Goal: Task Accomplishment & Management: Manage account settings

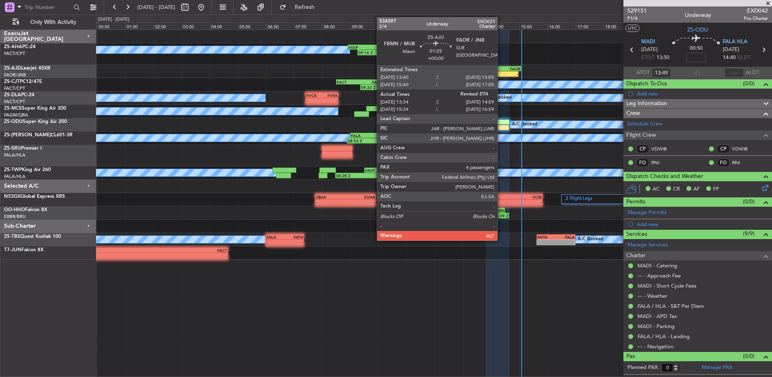
click at [502, 67] on div "FAOR" at bounding box center [511, 68] width 19 height 5
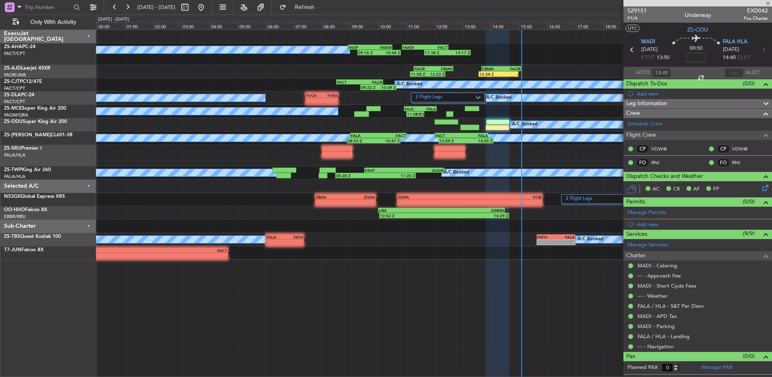
type input "13:34"
type input "4"
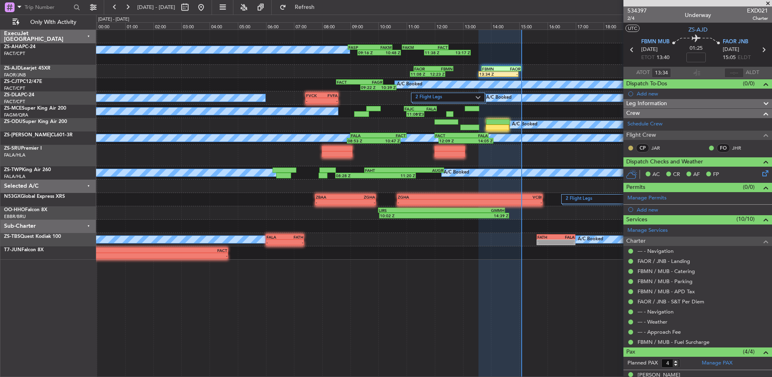
click at [631, 147] on button at bounding box center [631, 147] width 5 height 5
click at [632, 172] on span "Acknowledged" at bounding box center [633, 171] width 36 height 8
click at [731, 73] on input "text" at bounding box center [734, 73] width 19 height 10
click at [501, 132] on div "A/C Booked A/C Booked 08:53 Z 10:47 Z FALA 09:00 Z FACT 11:00 Z 12:09 Z 14:05 Z…" at bounding box center [434, 137] width 676 height 13
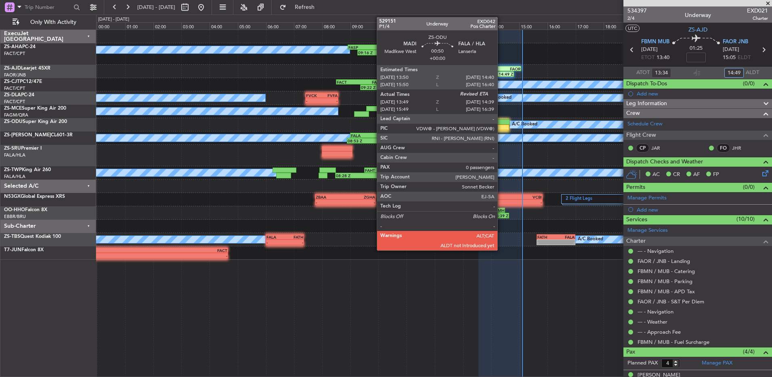
click at [501, 130] on div at bounding box center [498, 127] width 24 height 6
type input "14:49"
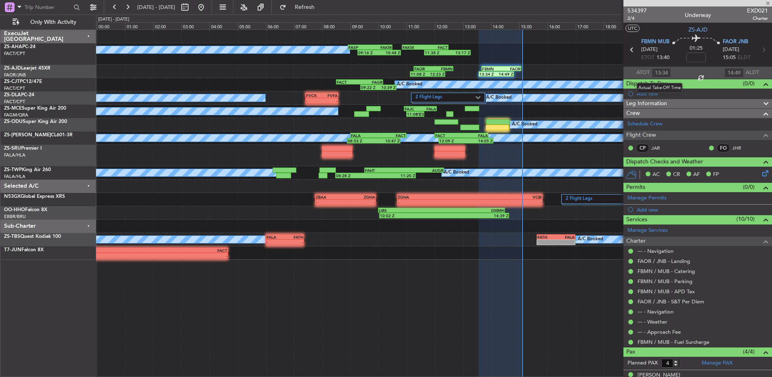
type input "13:49"
type input "0"
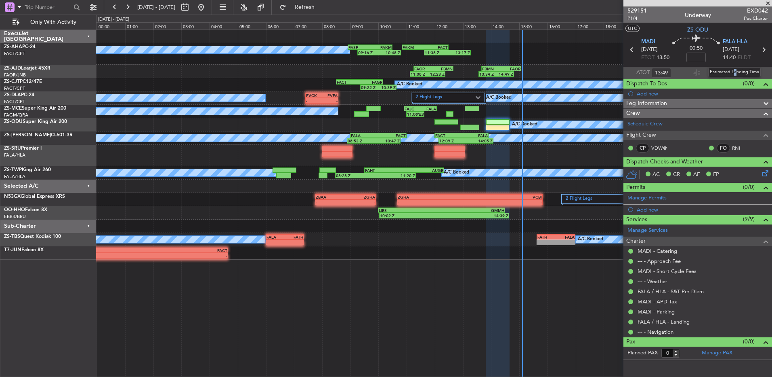
click at [736, 72] on div "Estimated Landing Time" at bounding box center [735, 72] width 53 height 10
click at [736, 74] on input "text" at bounding box center [734, 73] width 19 height 10
type input "14:18"
click at [128, 8] on button at bounding box center [127, 7] width 13 height 13
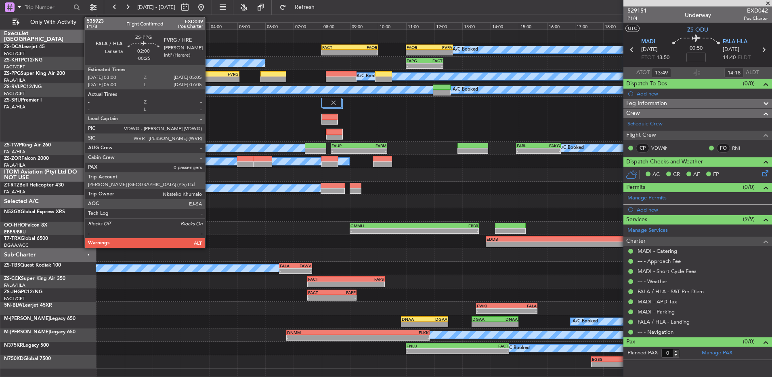
click at [209, 77] on div "-" at bounding box center [195, 79] width 29 height 5
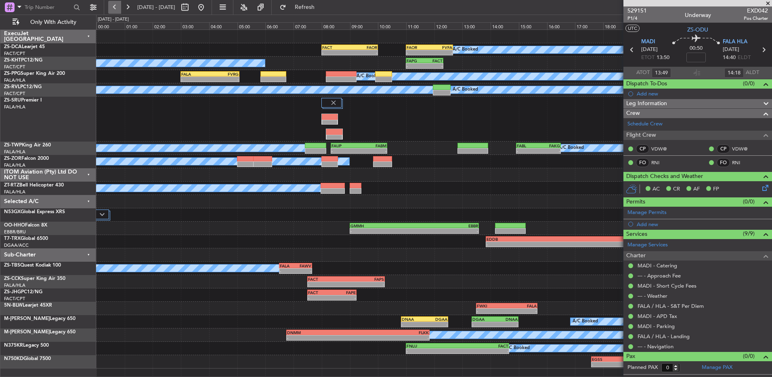
click at [114, 9] on button at bounding box center [114, 7] width 13 height 13
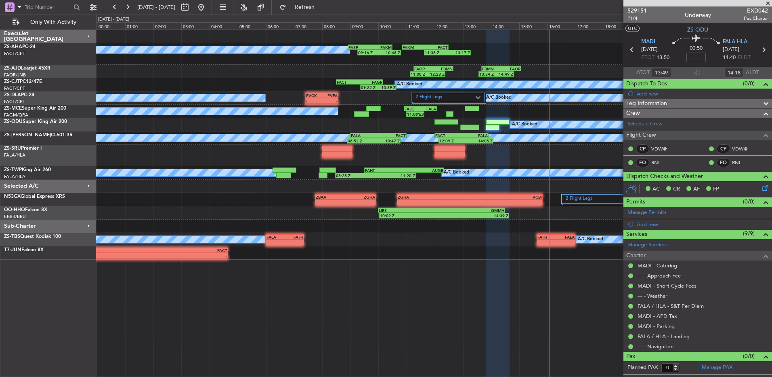
click at [767, 6] on span at bounding box center [768, 3] width 8 height 7
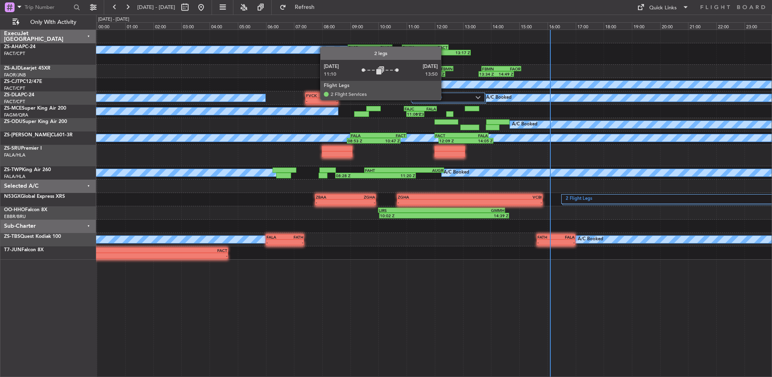
click at [447, 99] on label "2 Flight Legs" at bounding box center [446, 97] width 60 height 7
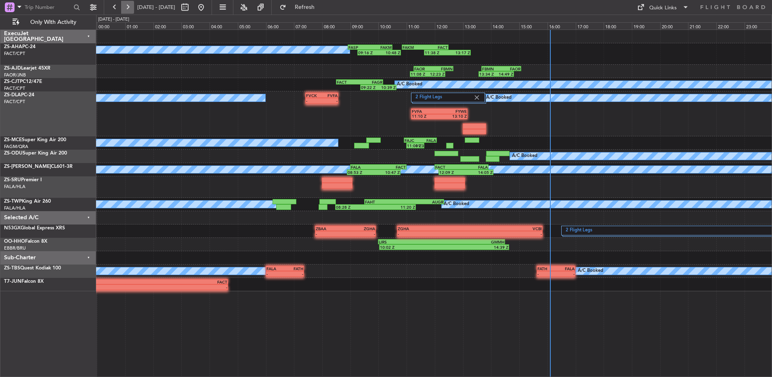
click at [131, 12] on button at bounding box center [127, 7] width 13 height 13
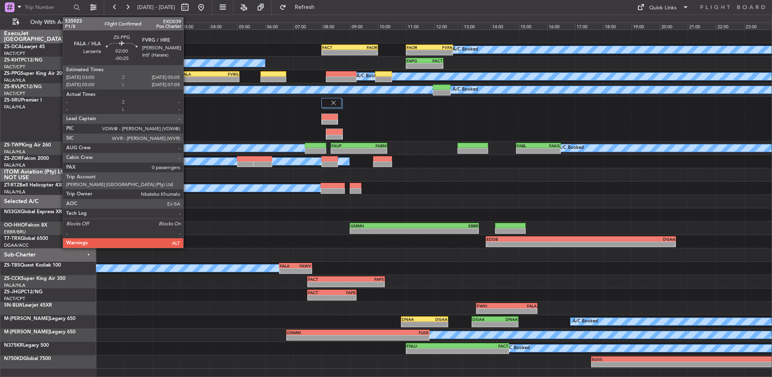
click at [187, 75] on div "FALA" at bounding box center [195, 74] width 29 height 5
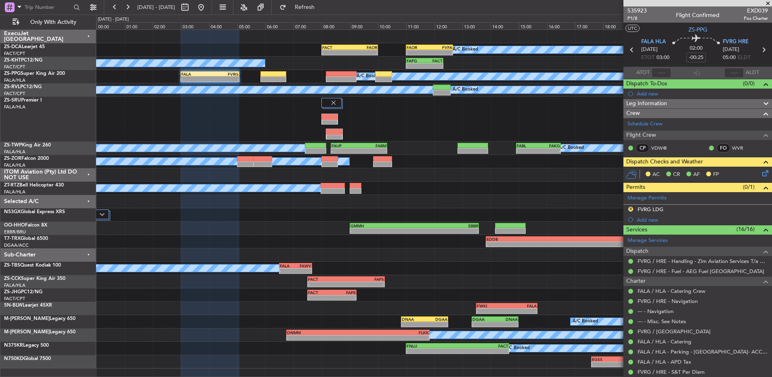
click at [762, 174] on icon at bounding box center [764, 171] width 6 height 6
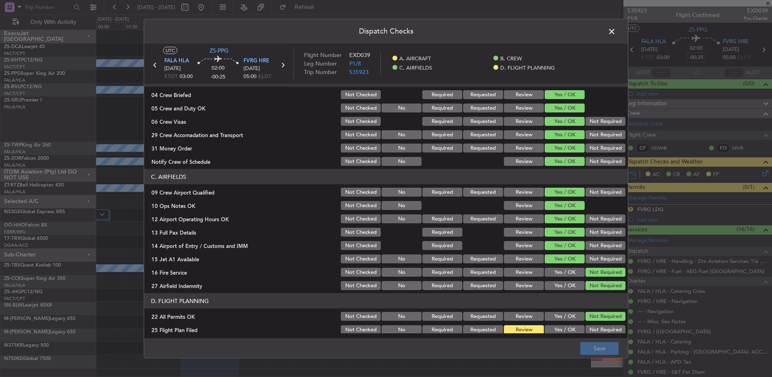
scroll to position [114, 0]
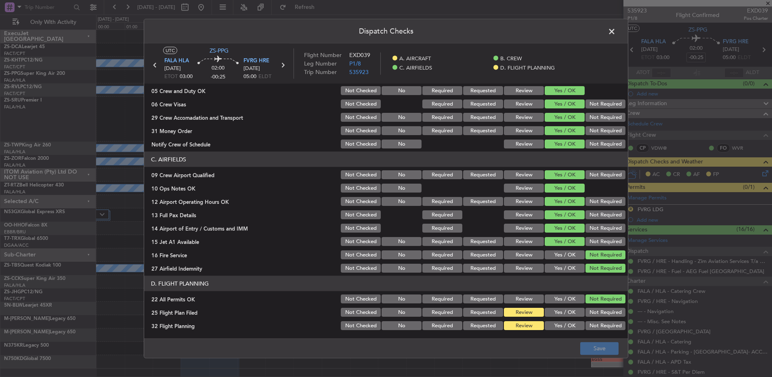
click at [571, 316] on button "Yes / OK" at bounding box center [565, 311] width 40 height 9
click at [569, 326] on button "Yes / OK" at bounding box center [565, 325] width 40 height 9
click at [593, 347] on button "Save" at bounding box center [600, 347] width 38 height 13
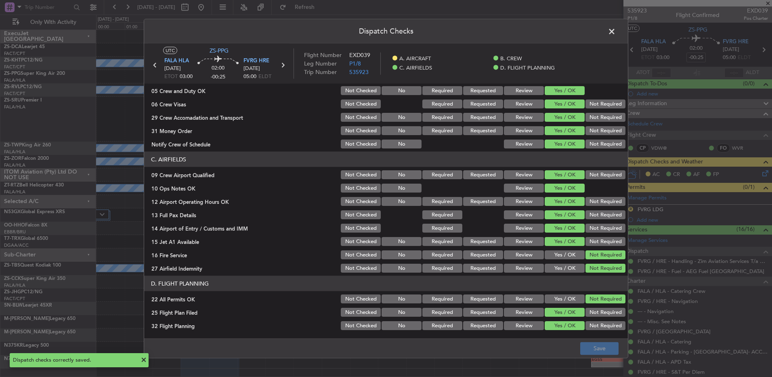
click at [616, 31] on span at bounding box center [616, 33] width 0 height 16
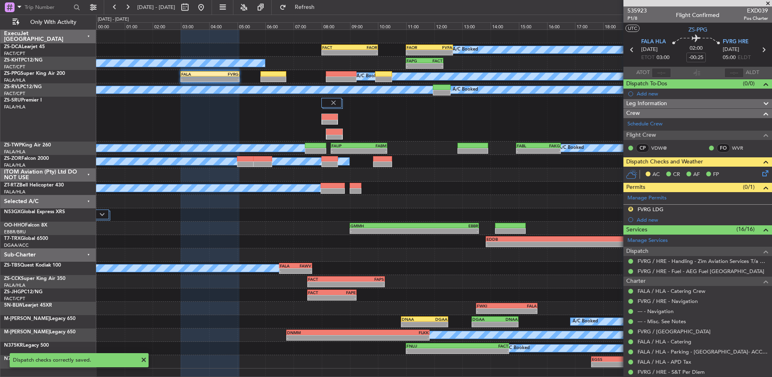
click at [638, 4] on div at bounding box center [698, 3] width 149 height 6
click at [632, 7] on span "535923" at bounding box center [637, 10] width 19 height 8
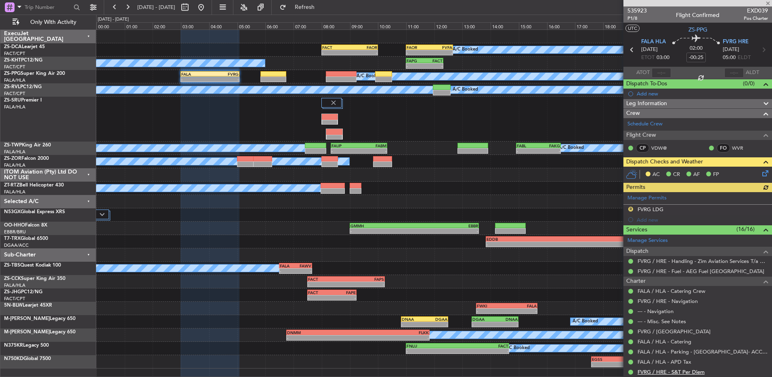
scroll to position [73, 0]
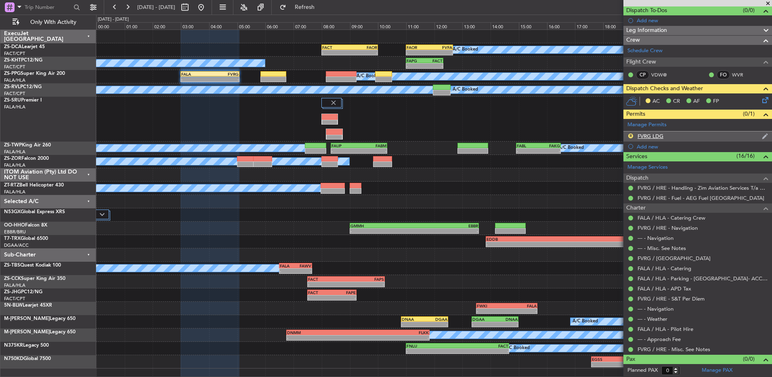
click at [643, 135] on div "FVRG LDG" at bounding box center [651, 136] width 26 height 7
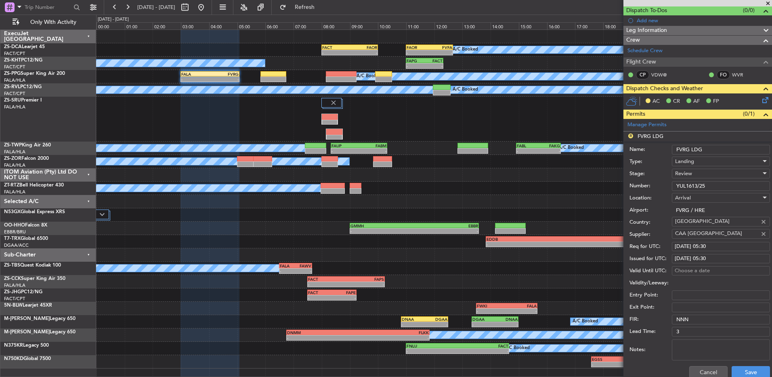
click at [726, 370] on div "Cancel Save" at bounding box center [700, 372] width 141 height 21
click at [721, 370] on button "Cancel" at bounding box center [709, 372] width 38 height 13
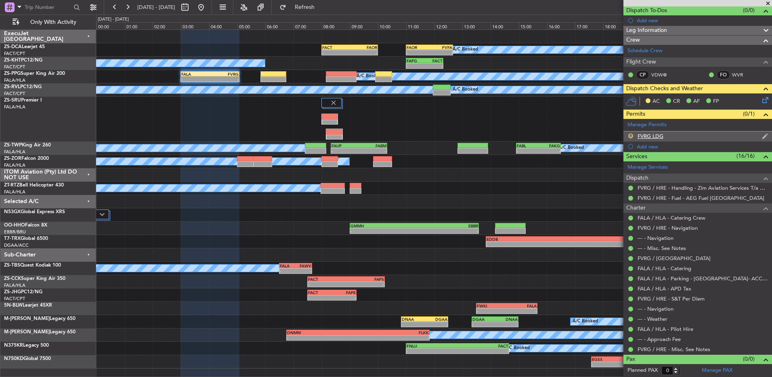
click at [629, 134] on button "R" at bounding box center [631, 135] width 5 height 5
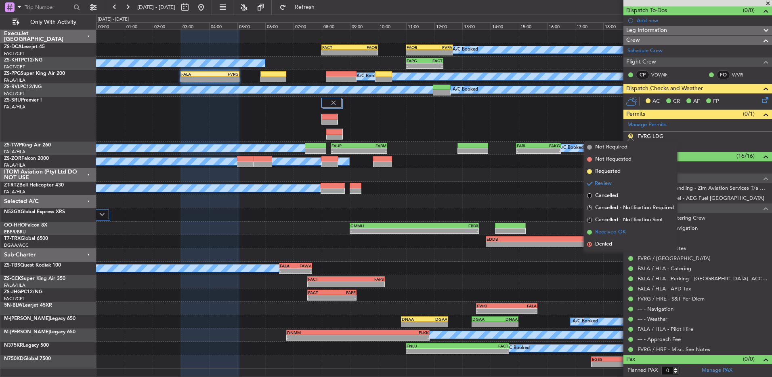
click at [620, 232] on span "Received OK" at bounding box center [610, 232] width 31 height 8
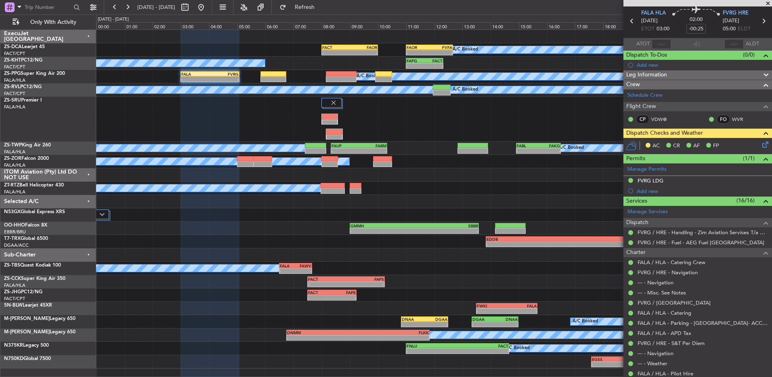
scroll to position [0, 0]
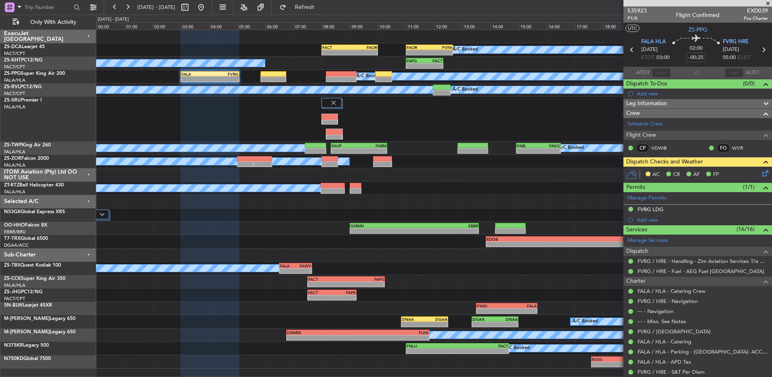
click at [760, 48] on icon at bounding box center [764, 49] width 11 height 11
type input "6"
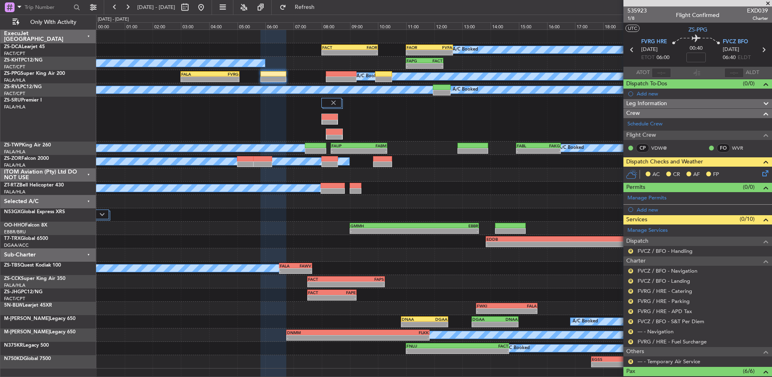
scroll to position [40, 0]
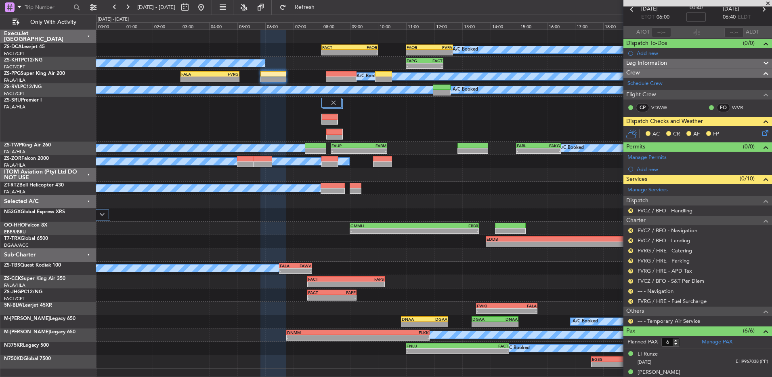
click at [629, 322] on div "R" at bounding box center [631, 321] width 6 height 6
click at [629, 320] on button "R" at bounding box center [631, 320] width 5 height 5
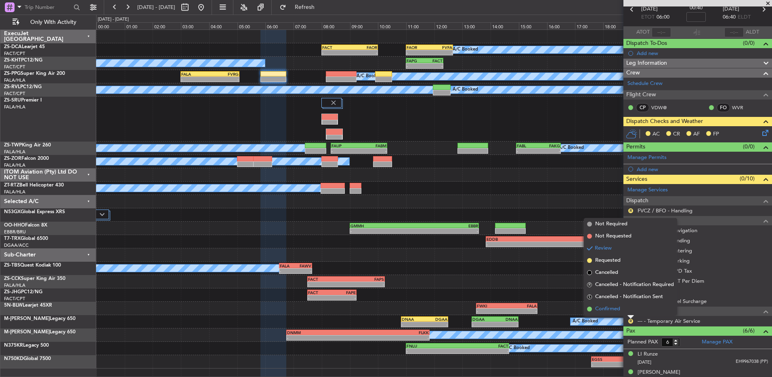
click at [629, 308] on li "Confirmed" at bounding box center [630, 309] width 93 height 12
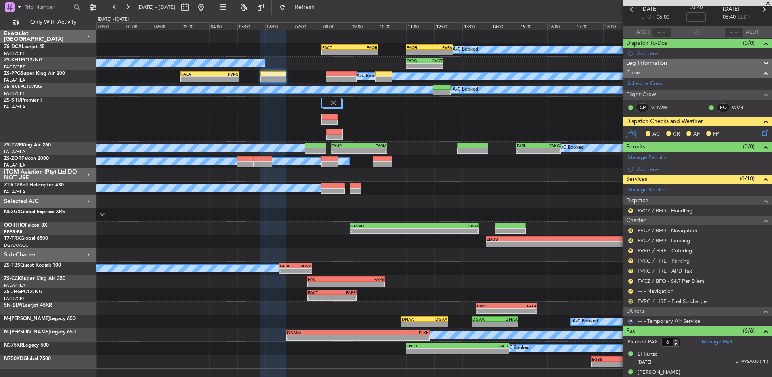
click at [631, 302] on button "R" at bounding box center [631, 301] width 5 height 5
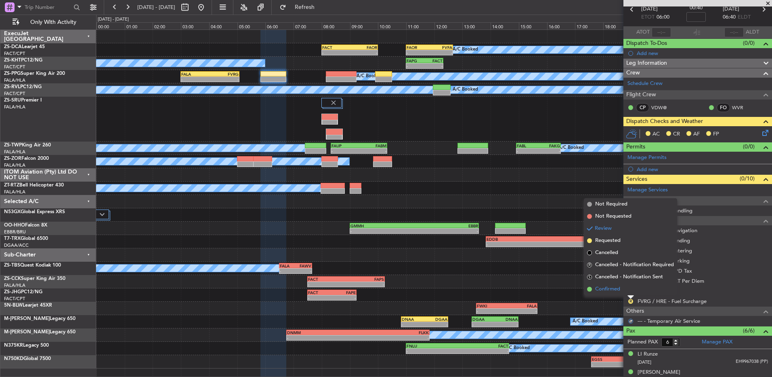
click at [632, 289] on li "Confirmed" at bounding box center [630, 289] width 93 height 12
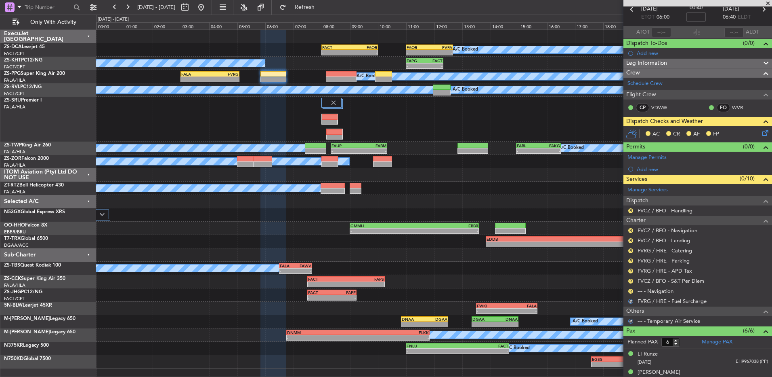
click at [632, 289] on button "R" at bounding box center [631, 290] width 5 height 5
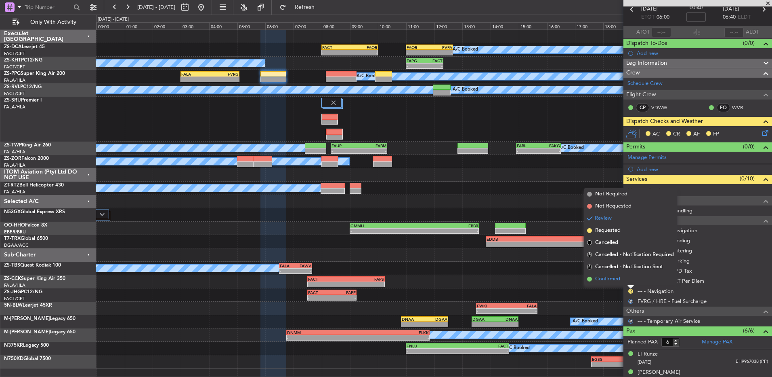
click at [632, 284] on li "Confirmed" at bounding box center [630, 279] width 93 height 12
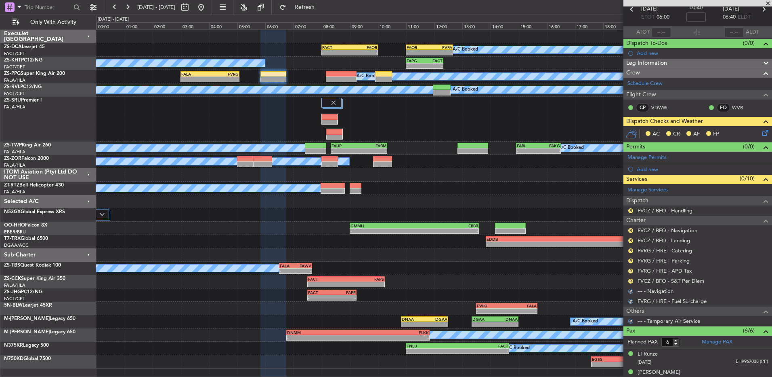
click at [632, 284] on div "R FVCZ / BFO - S&T Per Diem" at bounding box center [698, 281] width 149 height 10
drag, startPoint x: 632, startPoint y: 284, endPoint x: 630, endPoint y: 277, distance: 7.1
click at [630, 278] on nimbus-traffic-light "R" at bounding box center [631, 281] width 6 height 6
click at [630, 279] on button "R" at bounding box center [631, 280] width 5 height 5
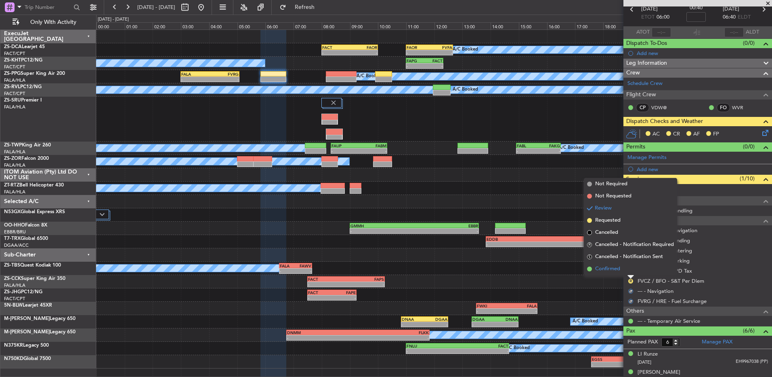
click at [627, 273] on li "Confirmed" at bounding box center [630, 269] width 93 height 12
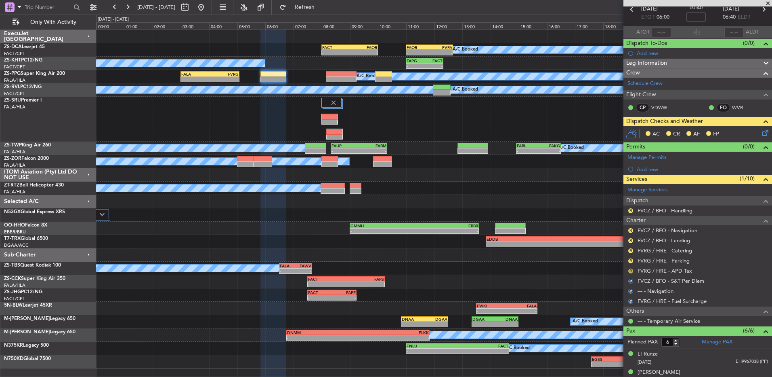
click at [631, 269] on button "R" at bounding box center [631, 270] width 5 height 5
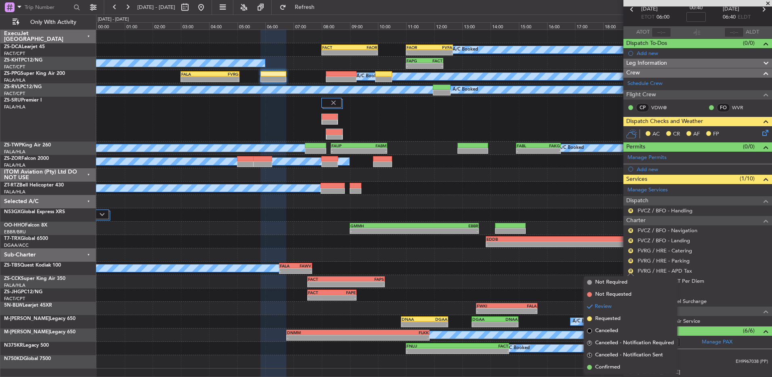
click at [614, 364] on span "Confirmed" at bounding box center [607, 367] width 25 height 8
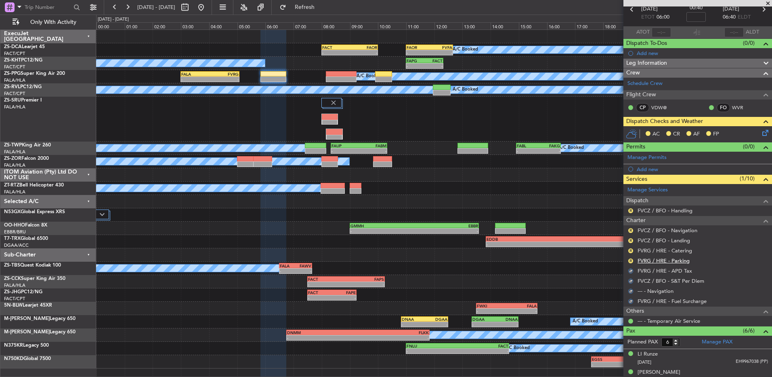
scroll to position [0, 0]
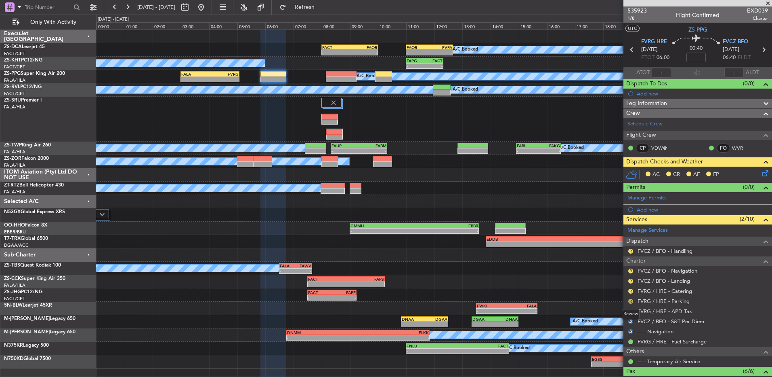
click at [631, 301] on button "R" at bounding box center [631, 301] width 5 height 5
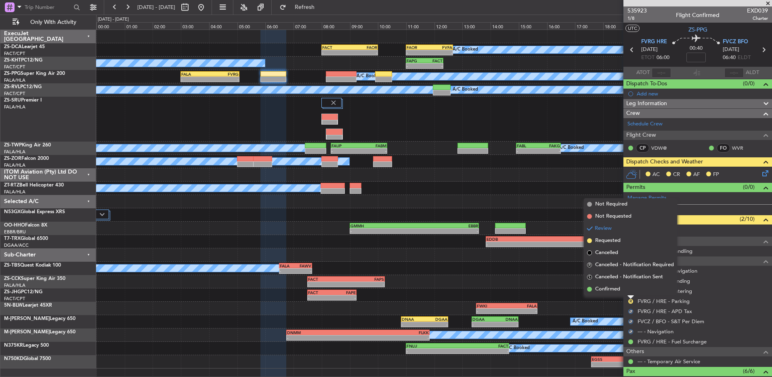
click at [631, 286] on li "Confirmed" at bounding box center [630, 289] width 93 height 12
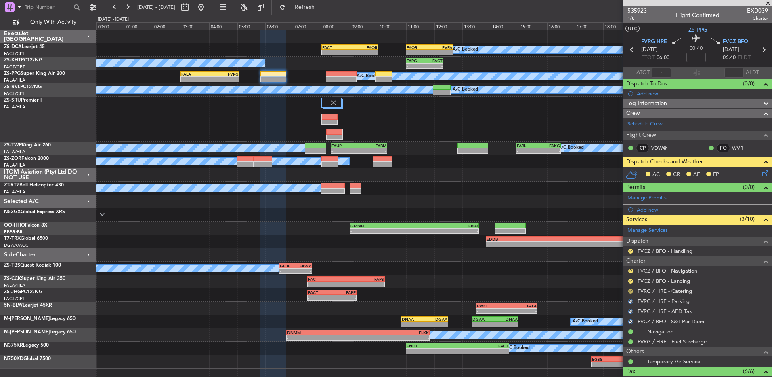
click at [631, 288] on button "R" at bounding box center [631, 290] width 5 height 5
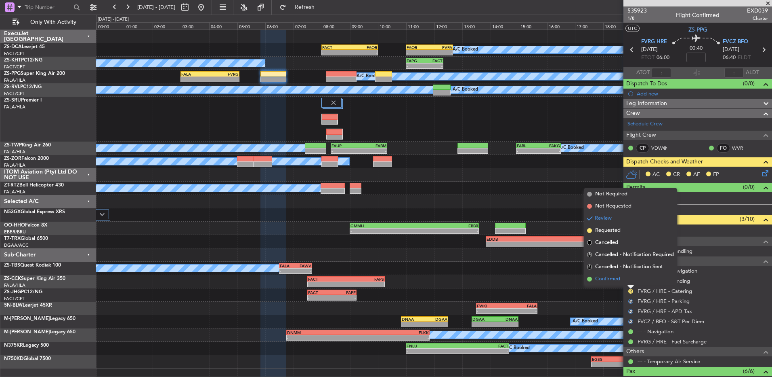
click at [631, 280] on li "Confirmed" at bounding box center [630, 279] width 93 height 12
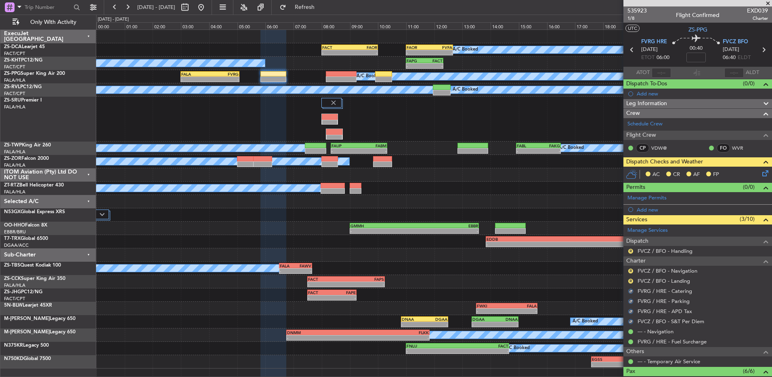
click at [631, 280] on button "R" at bounding box center [631, 280] width 5 height 5
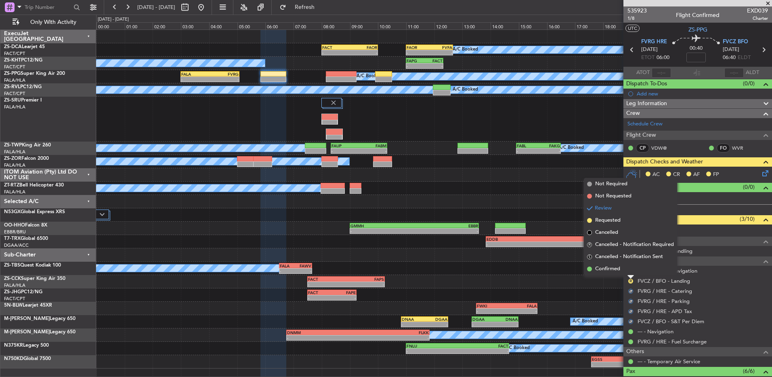
click at [633, 267] on li "Confirmed" at bounding box center [630, 269] width 93 height 12
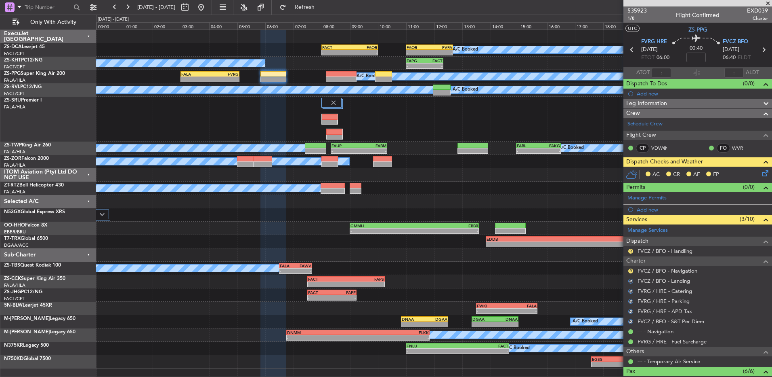
click at [628, 270] on div "R" at bounding box center [631, 270] width 6 height 6
click at [631, 270] on button "R" at bounding box center [631, 270] width 5 height 5
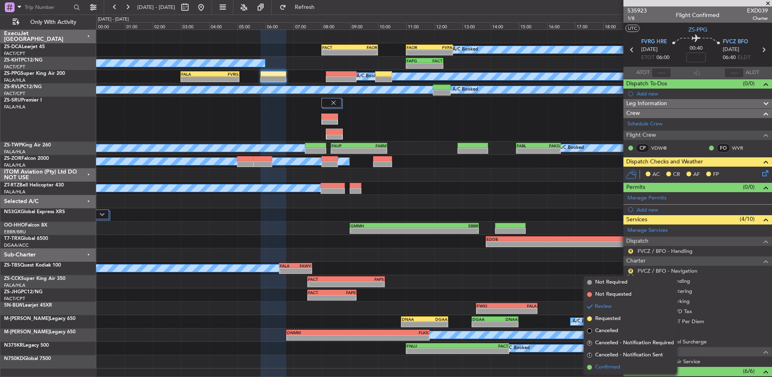
click at [609, 366] on span "Confirmed" at bounding box center [607, 367] width 25 height 8
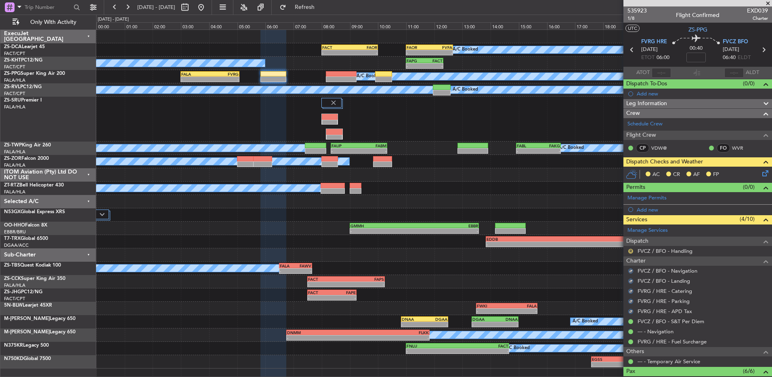
click at [633, 251] on button "R" at bounding box center [631, 250] width 5 height 5
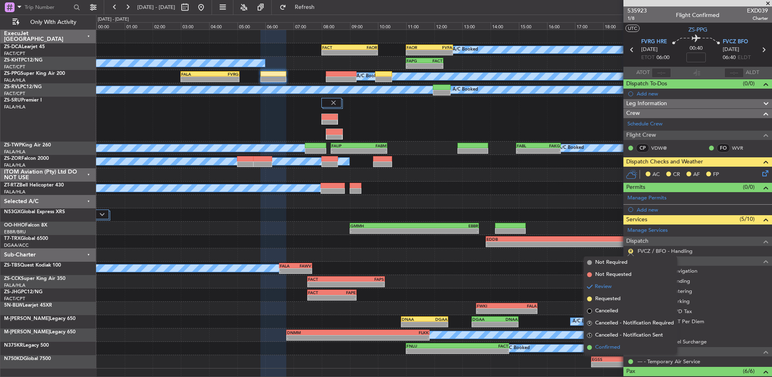
click at [602, 346] on span "Confirmed" at bounding box center [607, 347] width 25 height 8
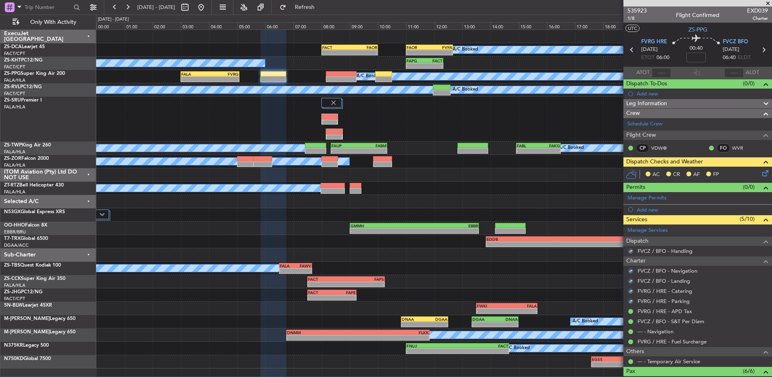
click at [761, 175] on icon at bounding box center [764, 171] width 6 height 6
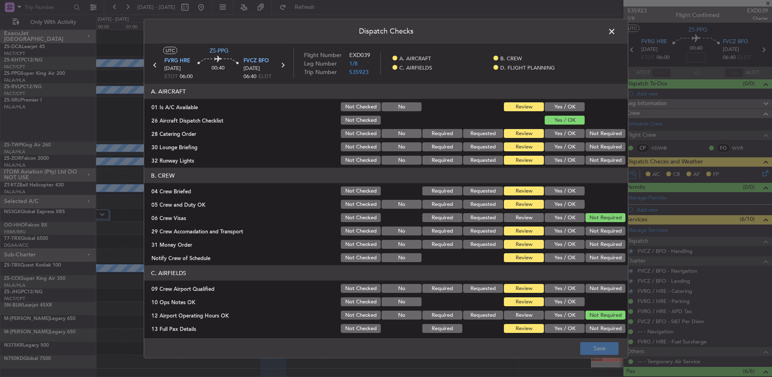
click at [585, 109] on div at bounding box center [605, 106] width 41 height 11
click at [573, 107] on button "Yes / OK" at bounding box center [565, 106] width 40 height 9
click at [609, 137] on button "Not Required" at bounding box center [606, 133] width 40 height 9
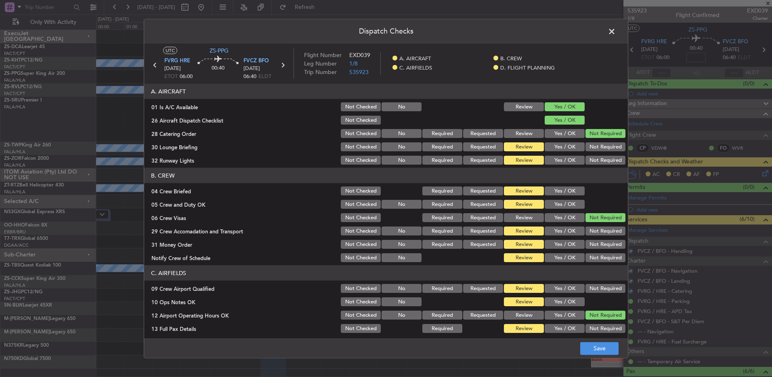
click at [600, 151] on div "Not Required" at bounding box center [605, 146] width 41 height 11
click at [601, 142] on button "Not Required" at bounding box center [606, 146] width 40 height 9
drag, startPoint x: 599, startPoint y: 153, endPoint x: 598, endPoint y: 159, distance: 6.1
click at [599, 155] on section "A. AIRCRAFT 01 Is A/C Available Not Checked No Review Yes / OK 26 Aircraft Disp…" at bounding box center [386, 125] width 484 height 82
click at [597, 160] on button "Not Required" at bounding box center [606, 160] width 40 height 9
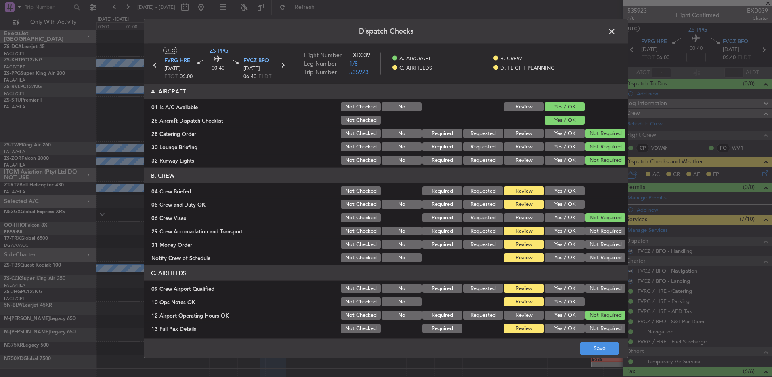
click at [574, 187] on button "Yes / OK" at bounding box center [565, 190] width 40 height 9
click at [571, 198] on section "B. CREW 04 Crew Briefed Not Checked Required Requested Review Yes / OK 05 Crew …" at bounding box center [386, 215] width 484 height 95
click at [572, 202] on button "Yes / OK" at bounding box center [565, 204] width 40 height 9
click at [595, 230] on button "Not Required" at bounding box center [606, 230] width 40 height 9
click at [600, 244] on button "Not Required" at bounding box center [606, 244] width 40 height 9
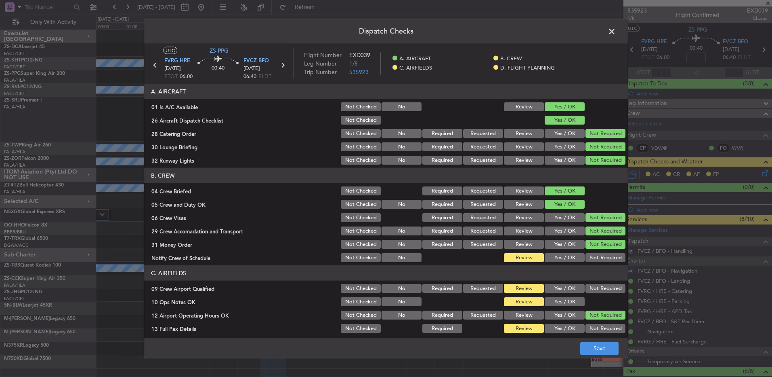
click at [600, 246] on button "Not Required" at bounding box center [606, 244] width 40 height 9
drag, startPoint x: 600, startPoint y: 255, endPoint x: 598, endPoint y: 259, distance: 4.2
click at [600, 257] on button "Not Required" at bounding box center [606, 257] width 40 height 9
click at [593, 286] on button "Not Required" at bounding box center [606, 288] width 40 height 9
click at [572, 299] on button "Yes / OK" at bounding box center [565, 301] width 40 height 9
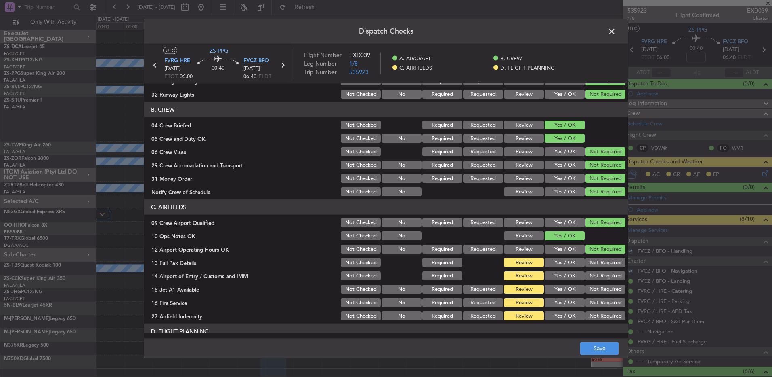
scroll to position [114, 0]
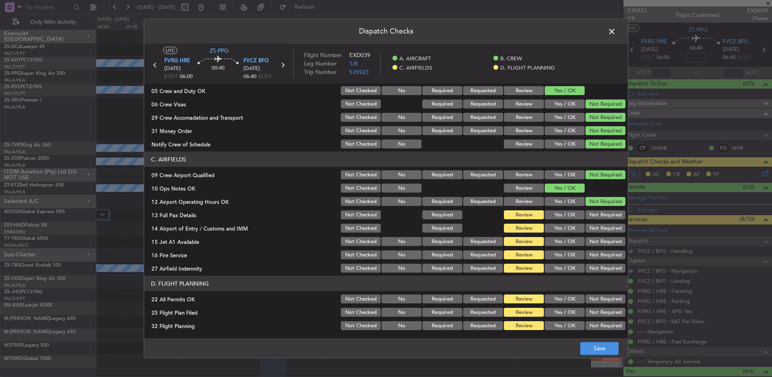
click at [615, 209] on div "Not Required" at bounding box center [605, 214] width 41 height 11
click at [598, 221] on section "C. AIRFIELDS 09 Crew Airport Qualified Not Checked No Required Requested Review…" at bounding box center [386, 212] width 484 height 122
click at [600, 215] on button "Not Required" at bounding box center [606, 214] width 40 height 9
click at [593, 231] on button "Not Required" at bounding box center [606, 227] width 40 height 9
click at [592, 236] on div "Not Required" at bounding box center [605, 241] width 41 height 11
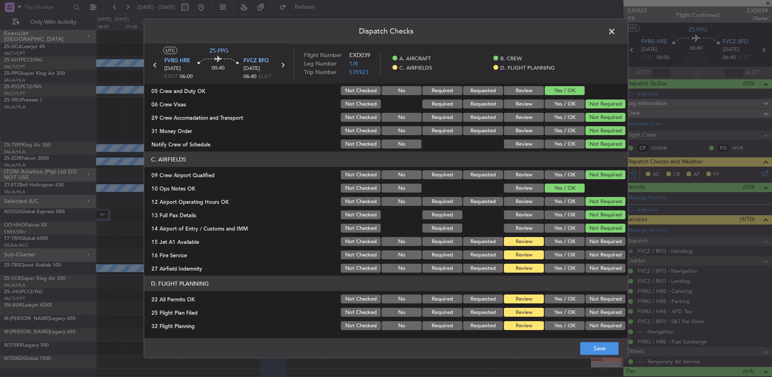
click at [590, 246] on div "Not Required" at bounding box center [605, 241] width 41 height 11
click at [593, 241] on button "Not Required" at bounding box center [606, 241] width 40 height 9
click at [593, 254] on button "Not Required" at bounding box center [606, 254] width 40 height 9
click at [593, 262] on div "Not Required" at bounding box center [605, 267] width 41 height 11
click at [593, 272] on button "Not Required" at bounding box center [606, 267] width 40 height 9
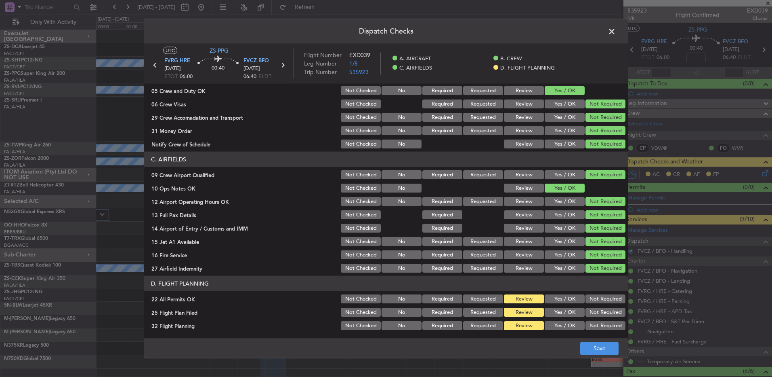
click at [598, 300] on button "Not Required" at bounding box center [606, 298] width 40 height 9
click at [568, 314] on button "Yes / OK" at bounding box center [565, 311] width 40 height 9
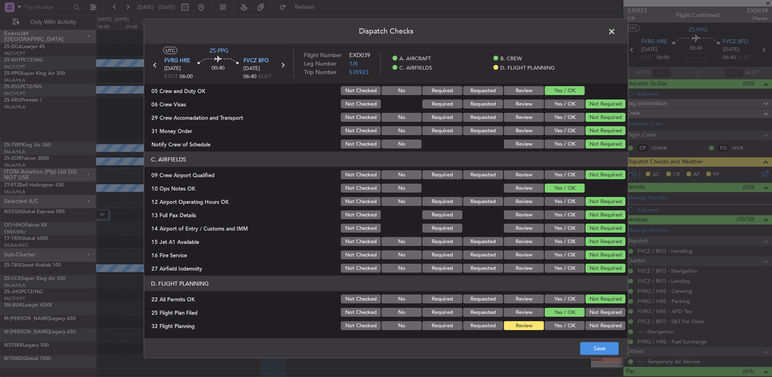
click at [568, 324] on button "Yes / OK" at bounding box center [565, 325] width 40 height 9
click at [596, 348] on button "Save" at bounding box center [600, 347] width 38 height 13
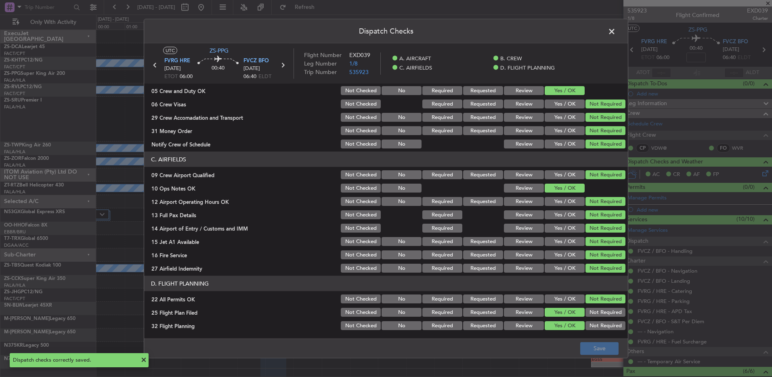
click at [616, 29] on span at bounding box center [616, 33] width 0 height 16
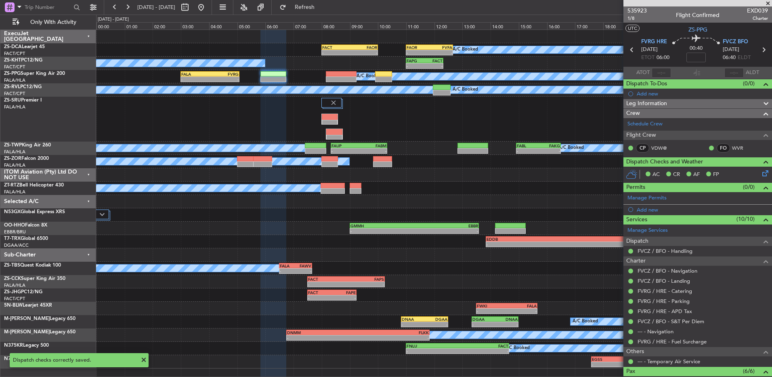
click at [761, 49] on icon at bounding box center [764, 49] width 11 height 11
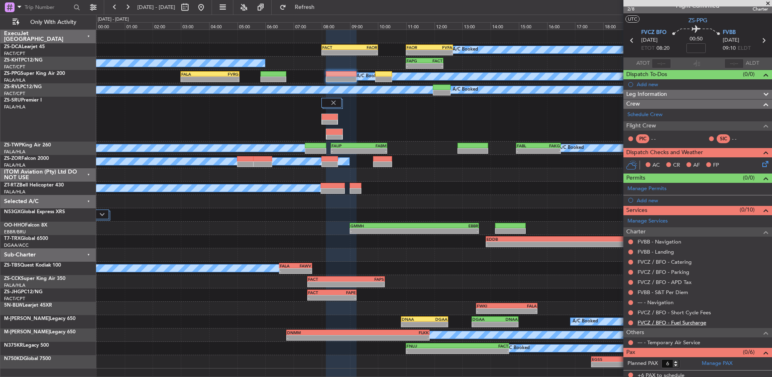
scroll to position [13, 0]
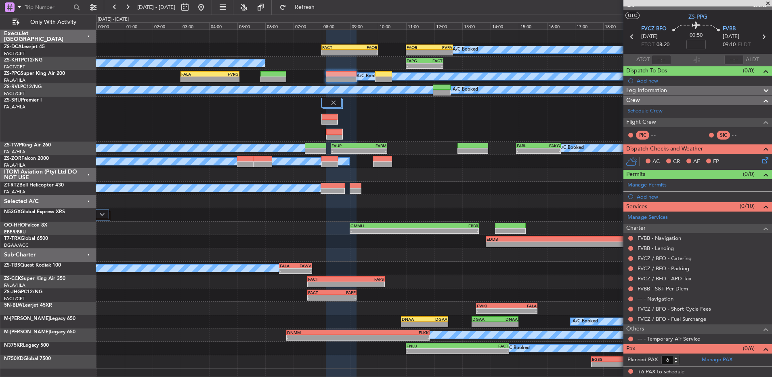
click at [633, 337] on div at bounding box center [631, 338] width 6 height 6
click at [633, 339] on button at bounding box center [631, 338] width 5 height 5
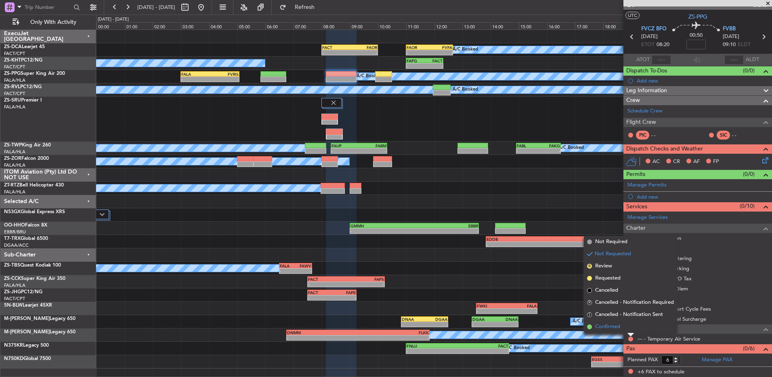
click at [624, 326] on li "Confirmed" at bounding box center [630, 326] width 93 height 12
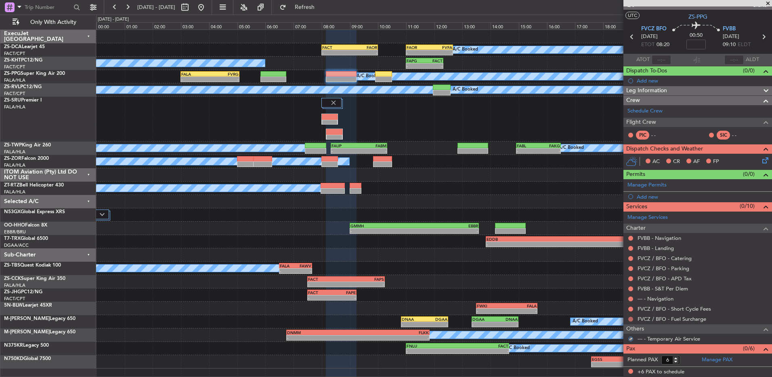
click at [629, 318] on button at bounding box center [631, 318] width 5 height 5
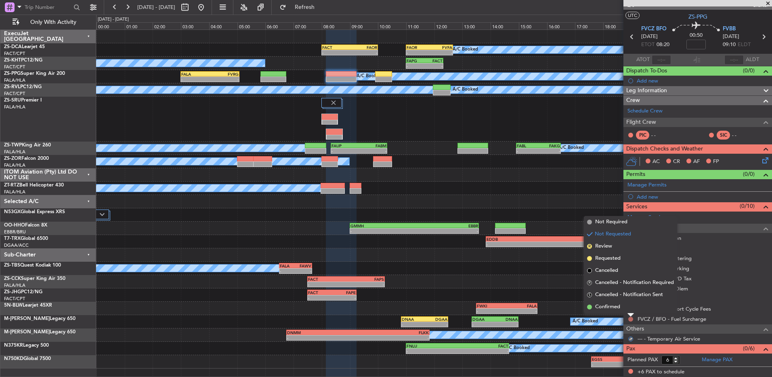
click at [629, 307] on li "Confirmed" at bounding box center [630, 307] width 93 height 12
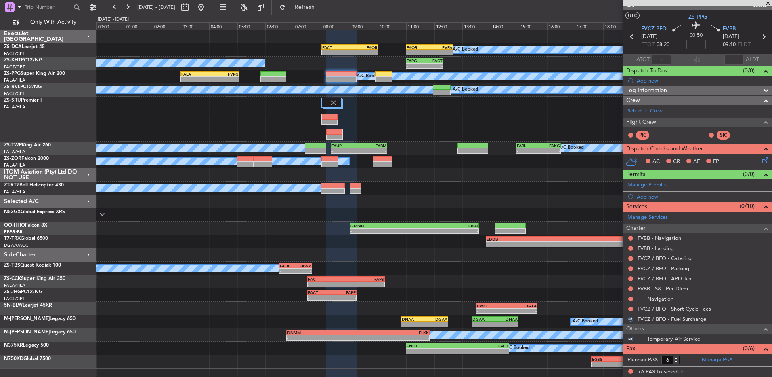
click at [629, 307] on button at bounding box center [631, 308] width 5 height 5
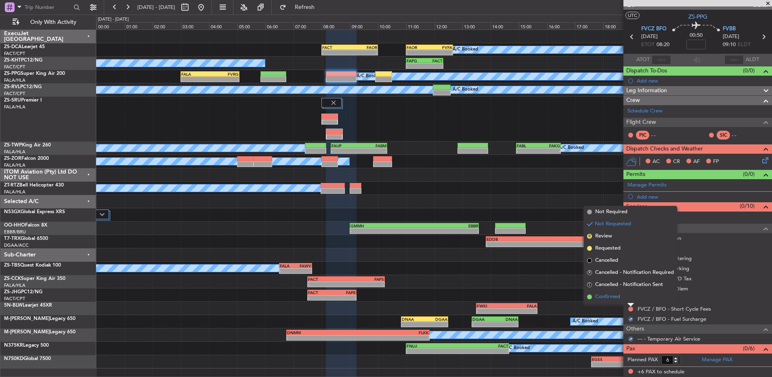
click at [629, 301] on li "Confirmed" at bounding box center [630, 296] width 93 height 12
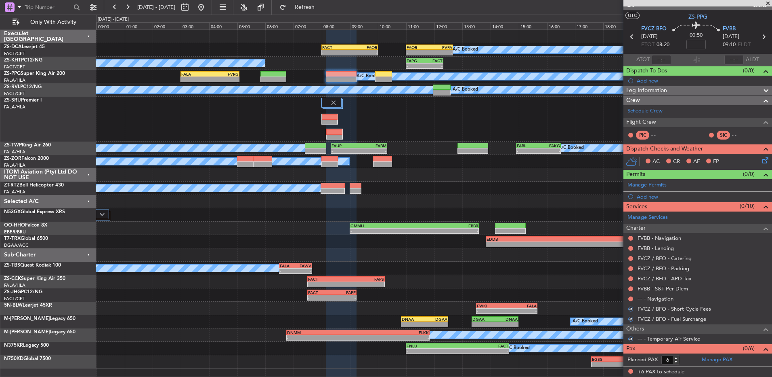
click at [629, 301] on div at bounding box center [631, 298] width 6 height 6
drag, startPoint x: 629, startPoint y: 301, endPoint x: 629, endPoint y: 296, distance: 4.8
click at [629, 296] on button at bounding box center [631, 298] width 5 height 5
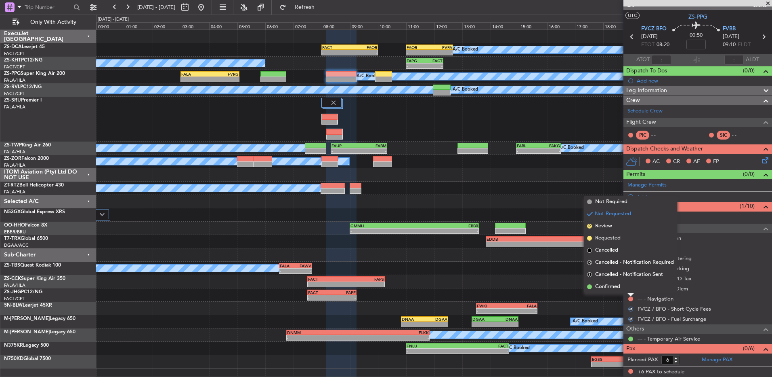
click at [625, 281] on li "Confirmed" at bounding box center [630, 286] width 93 height 12
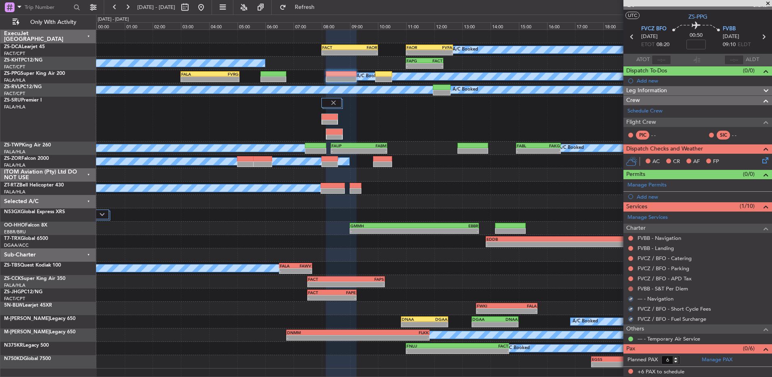
click at [630, 287] on button at bounding box center [631, 288] width 5 height 5
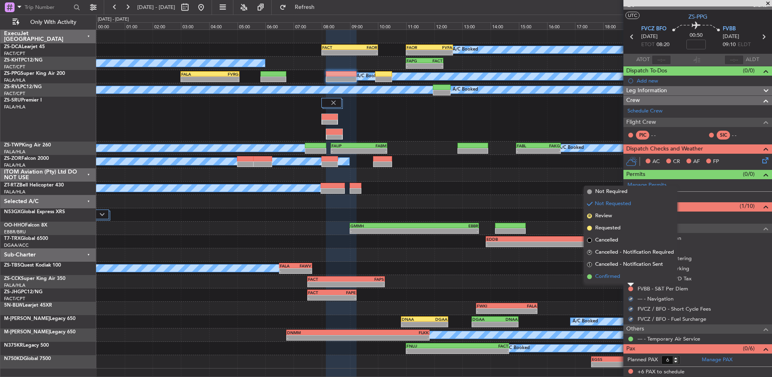
click at [625, 277] on li "Confirmed" at bounding box center [630, 276] width 93 height 12
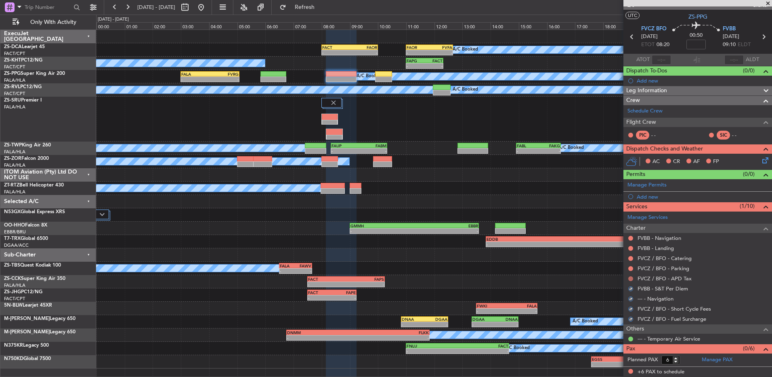
click at [629, 278] on button at bounding box center [631, 278] width 5 height 5
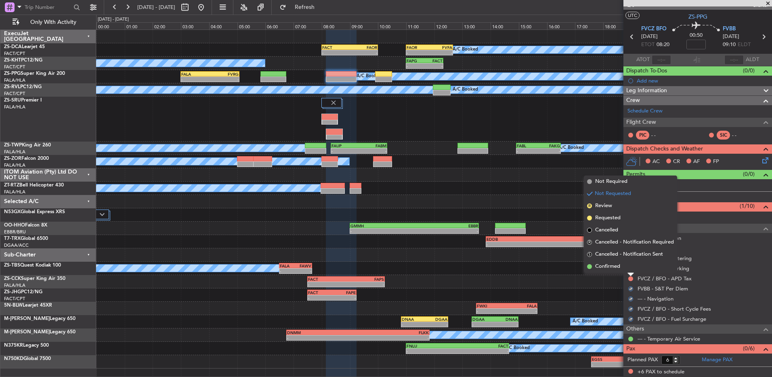
click at [629, 269] on li "Confirmed" at bounding box center [630, 266] width 93 height 12
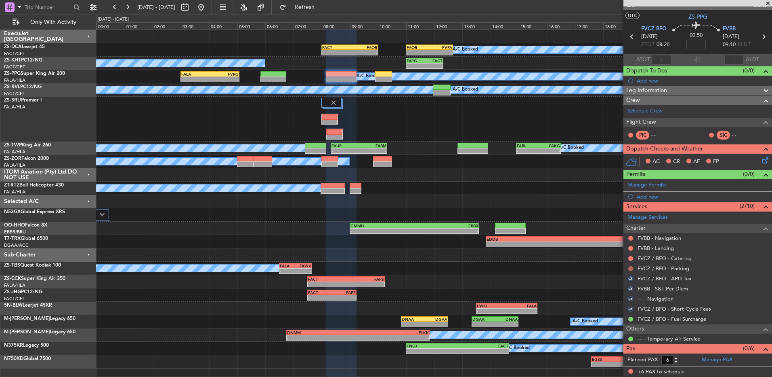
click at [631, 268] on button at bounding box center [631, 268] width 5 height 5
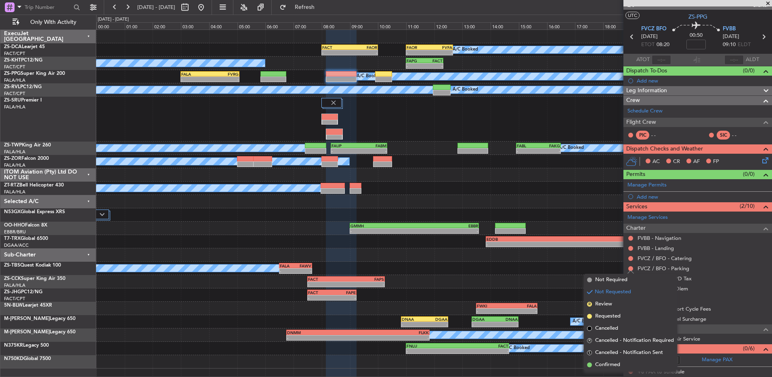
click at [625, 361] on li "Confirmed" at bounding box center [630, 364] width 93 height 12
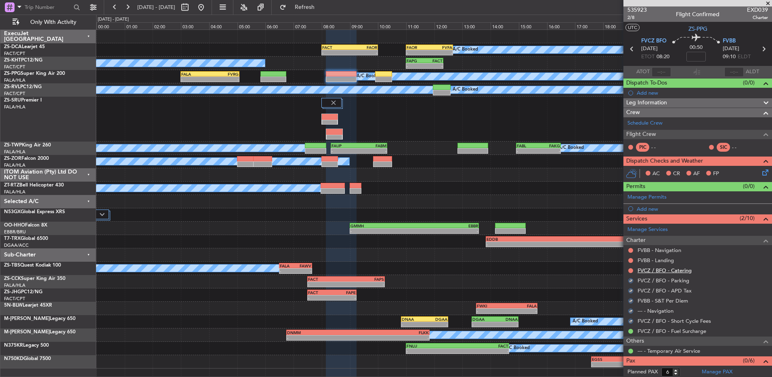
scroll to position [0, 0]
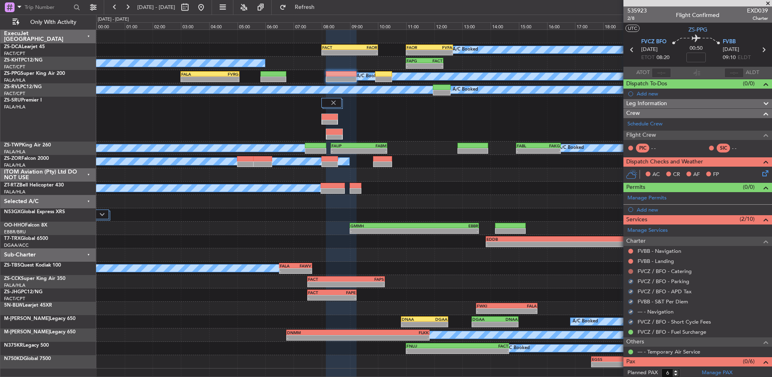
click at [633, 270] on button at bounding box center [631, 271] width 5 height 5
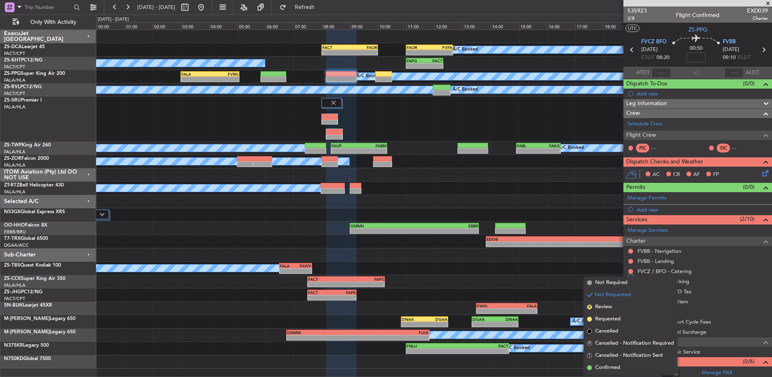
click at [610, 366] on span "Confirmed" at bounding box center [607, 367] width 25 height 8
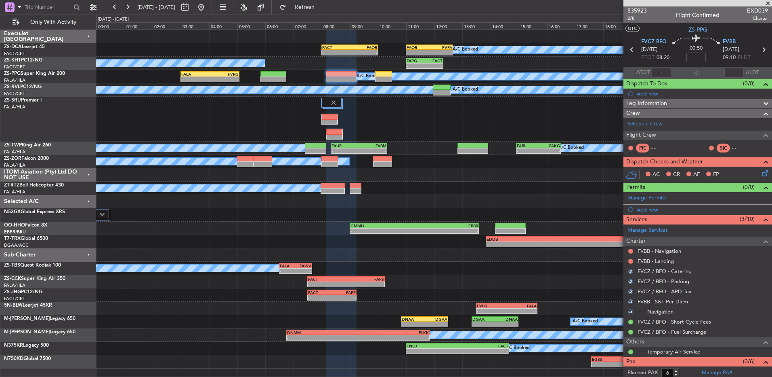
click at [632, 258] on div at bounding box center [631, 261] width 6 height 6
click at [631, 258] on div at bounding box center [631, 261] width 6 height 6
click at [630, 262] on button at bounding box center [631, 261] width 5 height 5
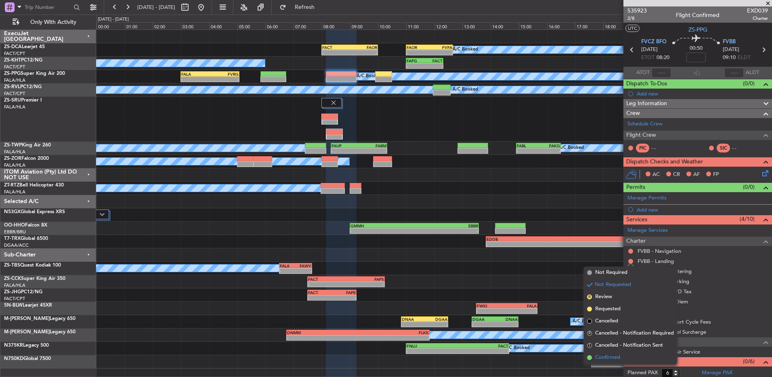
click at [625, 355] on li "Confirmed" at bounding box center [630, 357] width 93 height 12
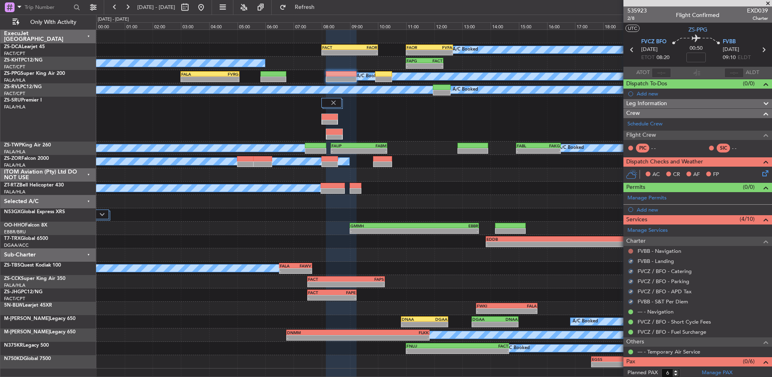
click at [632, 248] on button at bounding box center [631, 250] width 5 height 5
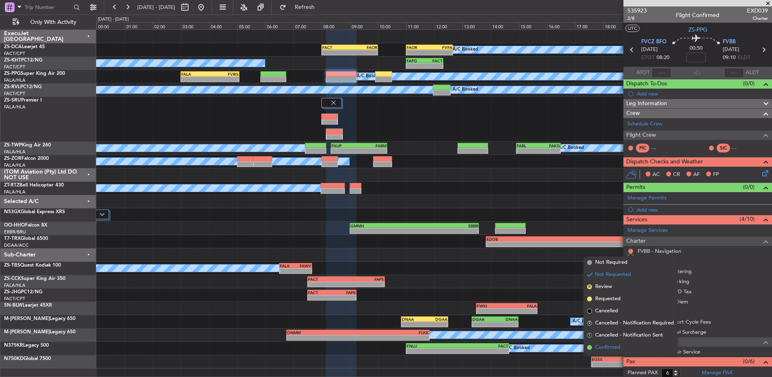
click at [624, 346] on li "Confirmed" at bounding box center [630, 347] width 93 height 12
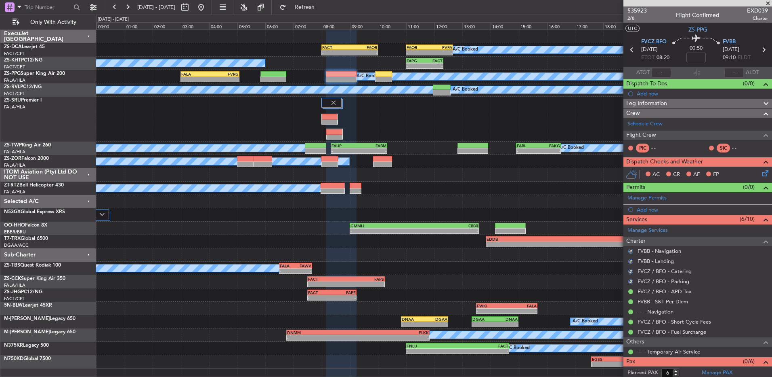
click at [761, 173] on icon at bounding box center [764, 171] width 6 height 6
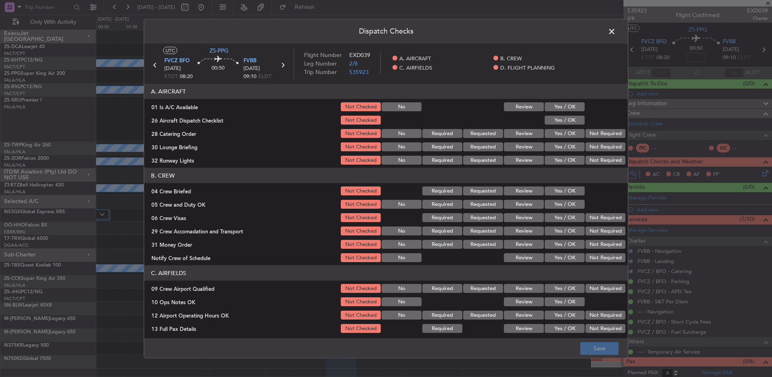
click at [553, 107] on button "Yes / OK" at bounding box center [565, 106] width 40 height 9
click at [558, 122] on button "Yes / OK" at bounding box center [565, 120] width 40 height 9
drag, startPoint x: 610, startPoint y: 136, endPoint x: 610, endPoint y: 143, distance: 7.3
click at [611, 136] on button "Not Required" at bounding box center [606, 133] width 40 height 9
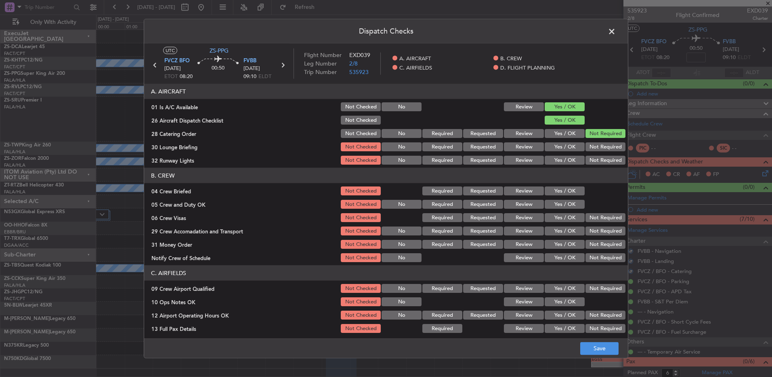
click at [610, 145] on button "Not Required" at bounding box center [606, 146] width 40 height 9
drag, startPoint x: 605, startPoint y: 148, endPoint x: 593, endPoint y: 164, distance: 20.3
click at [605, 149] on button "Not Required" at bounding box center [606, 146] width 40 height 9
click at [595, 159] on button "Not Required" at bounding box center [606, 160] width 40 height 9
click at [560, 192] on button "Yes / OK" at bounding box center [565, 190] width 40 height 9
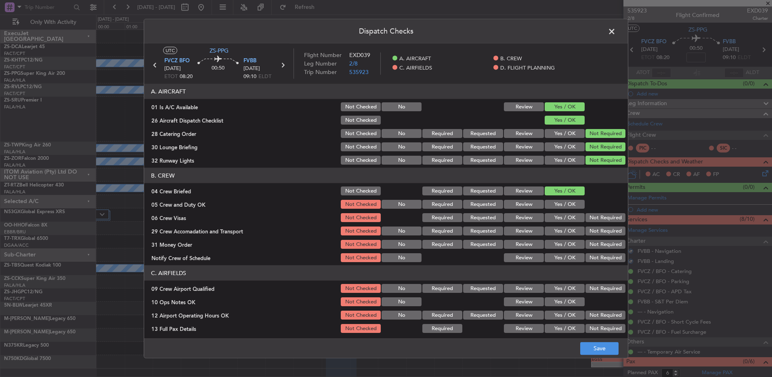
click at [562, 196] on section "B. CREW 04 Crew Briefed Not Checked Required Requested Review Yes / OK 05 Crew …" at bounding box center [386, 215] width 484 height 95
click at [562, 201] on button "Yes / OK" at bounding box center [565, 204] width 40 height 9
click at [591, 213] on button "Not Required" at bounding box center [606, 217] width 40 height 9
click at [593, 222] on div "Not Required" at bounding box center [605, 217] width 41 height 11
click at [593, 229] on button "Not Required" at bounding box center [606, 230] width 40 height 9
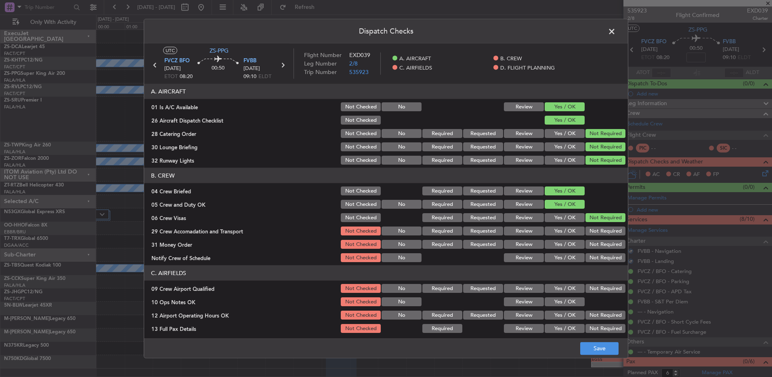
click at [593, 233] on button "Not Required" at bounding box center [606, 230] width 40 height 9
click at [593, 236] on div "Not Required" at bounding box center [605, 230] width 41 height 11
click at [594, 246] on button "Not Required" at bounding box center [606, 244] width 40 height 9
click at [598, 259] on button "Not Required" at bounding box center [606, 257] width 40 height 9
click at [600, 286] on button "Not Required" at bounding box center [606, 288] width 40 height 9
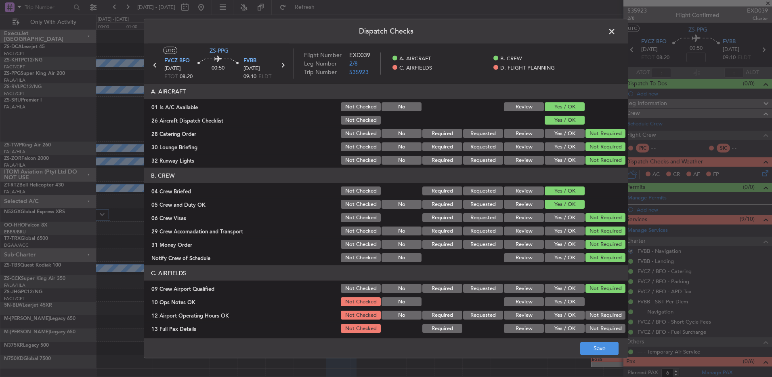
click at [574, 302] on button "Yes / OK" at bounding box center [565, 301] width 40 height 9
click at [586, 314] on button "Not Required" at bounding box center [606, 314] width 40 height 9
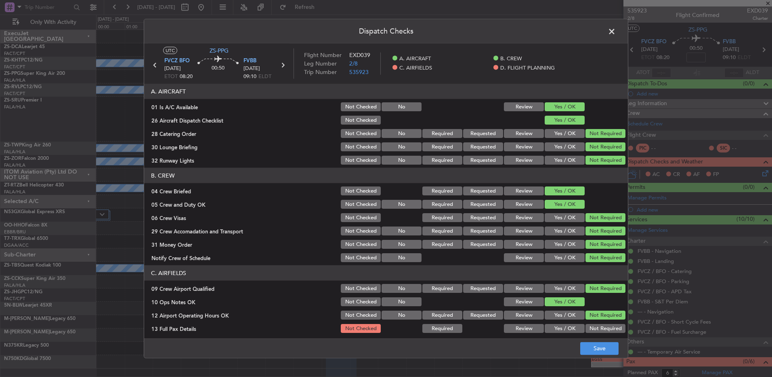
scroll to position [114, 0]
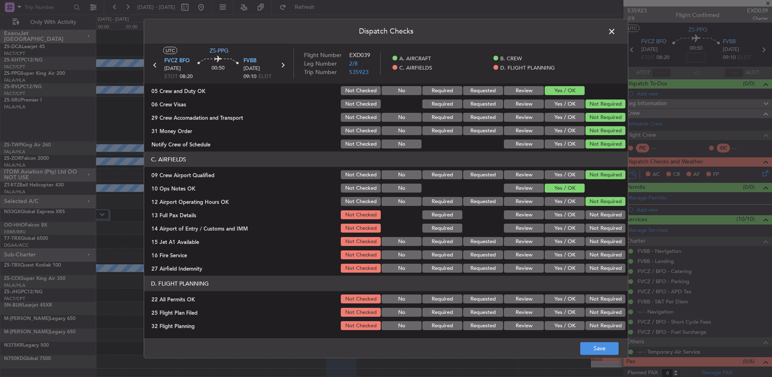
click at [602, 213] on button "Not Required" at bounding box center [606, 214] width 40 height 9
click at [599, 228] on button "Not Required" at bounding box center [606, 227] width 40 height 9
drag, startPoint x: 599, startPoint y: 228, endPoint x: 600, endPoint y: 245, distance: 17.0
click at [599, 228] on button "Not Required" at bounding box center [606, 227] width 40 height 9
click at [600, 245] on button "Not Required" at bounding box center [606, 241] width 40 height 9
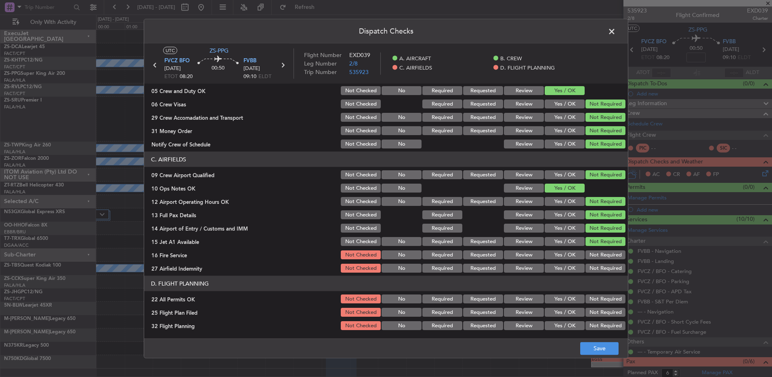
click at [602, 257] on button "Not Required" at bounding box center [606, 254] width 40 height 9
click at [602, 269] on button "Not Required" at bounding box center [606, 267] width 40 height 9
click at [599, 297] on button "Not Required" at bounding box center [606, 298] width 40 height 9
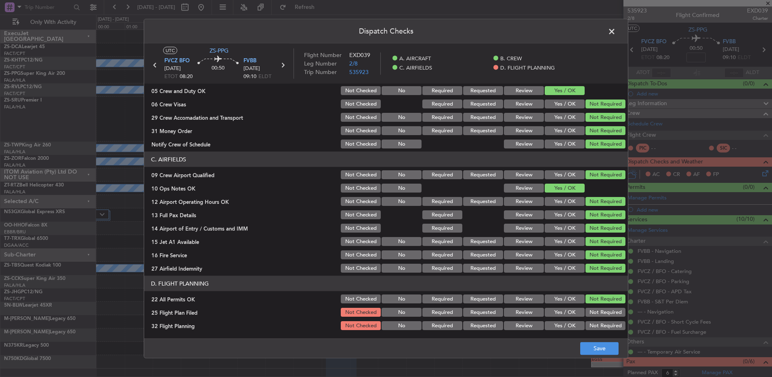
drag, startPoint x: 558, startPoint y: 315, endPoint x: 559, endPoint y: 323, distance: 7.7
click at [559, 315] on button "Yes / OK" at bounding box center [565, 311] width 40 height 9
drag, startPoint x: 559, startPoint y: 323, endPoint x: 564, endPoint y: 329, distance: 8.6
click at [559, 325] on button "Yes / OK" at bounding box center [565, 325] width 40 height 9
click at [610, 352] on button "Save" at bounding box center [600, 347] width 38 height 13
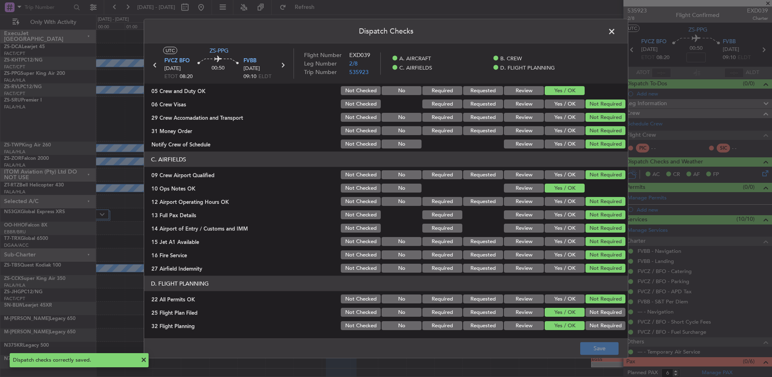
click at [528, 312] on button "Review" at bounding box center [524, 311] width 40 height 9
click at [530, 330] on div "Review" at bounding box center [523, 325] width 41 height 11
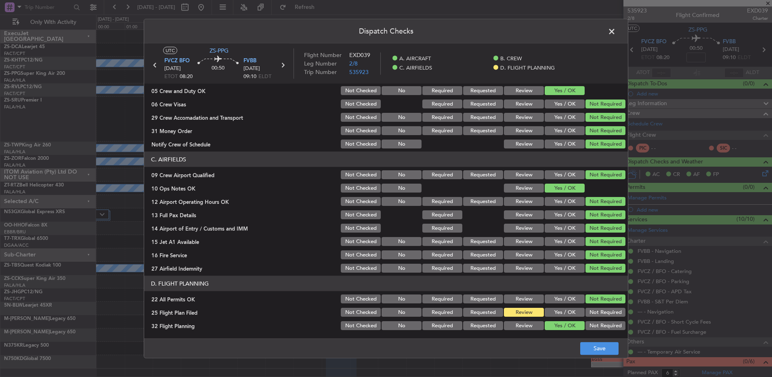
click at [556, 318] on section "D. FLIGHT PLANNING 22 All Permits OK Not Checked No Required Requested Review Y…" at bounding box center [386, 303] width 484 height 55
click at [526, 324] on button "Review" at bounding box center [524, 325] width 40 height 9
click at [583, 347] on button "Save" at bounding box center [600, 347] width 38 height 13
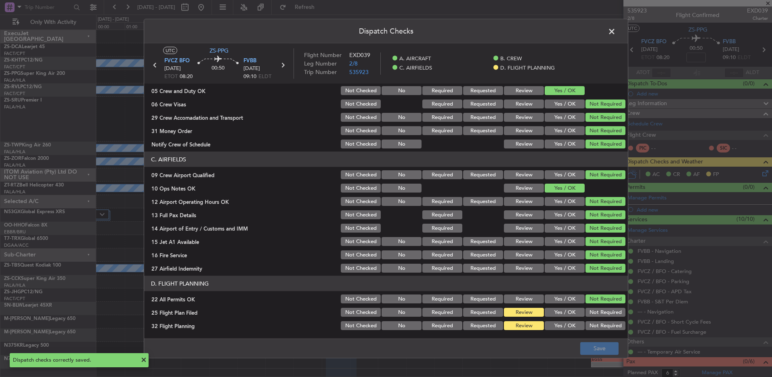
click at [616, 34] on span at bounding box center [616, 33] width 0 height 16
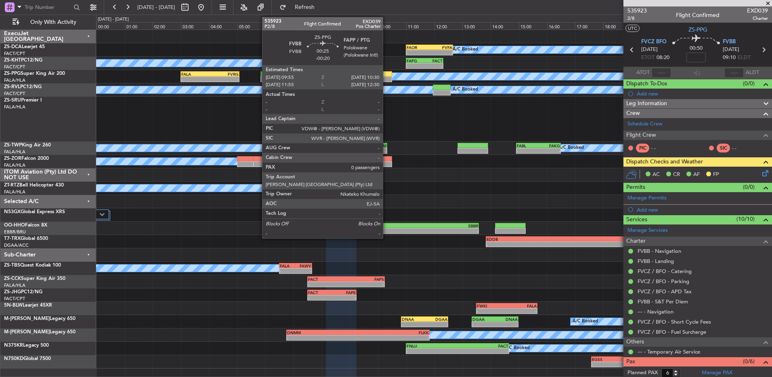
click at [387, 77] on div at bounding box center [383, 79] width 17 height 6
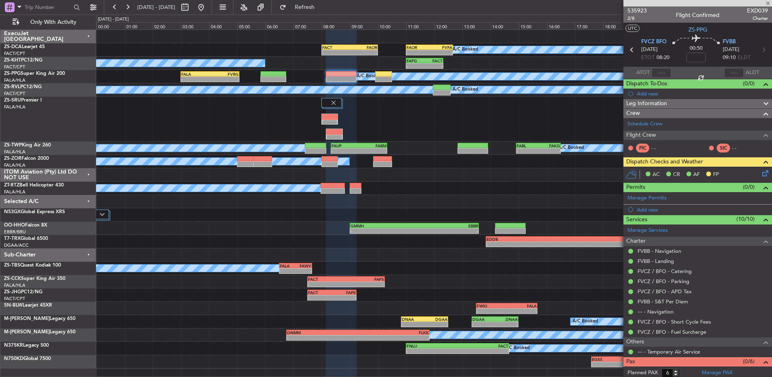
type input "-00:20"
type input "0"
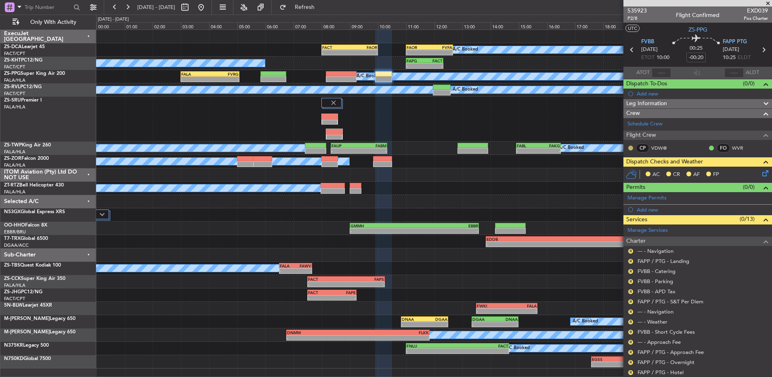
click at [631, 149] on button at bounding box center [631, 147] width 5 height 5
drag, startPoint x: 623, startPoint y: 177, endPoint x: 626, endPoint y: 168, distance: 9.8
click at [626, 168] on span "Acknowledged" at bounding box center [633, 171] width 36 height 8
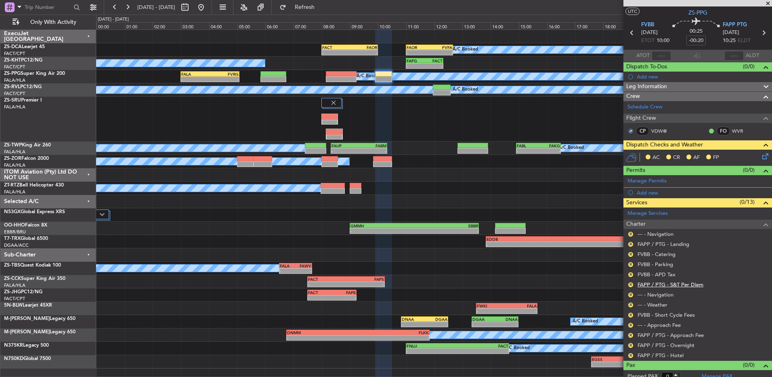
scroll to position [23, 0]
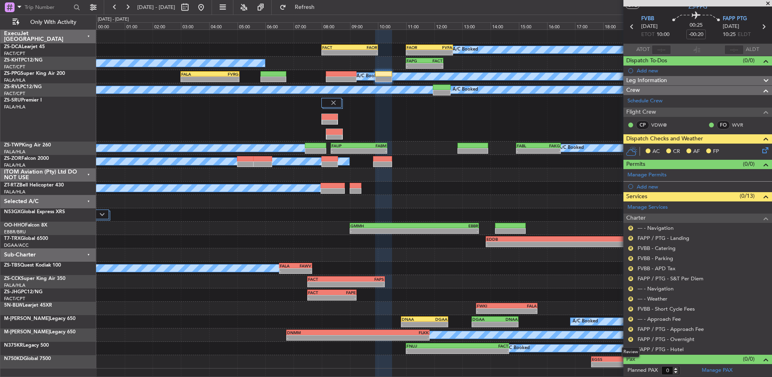
click at [631, 350] on div "Review" at bounding box center [631, 352] width 18 height 10
click at [631, 348] on button "R" at bounding box center [631, 349] width 5 height 5
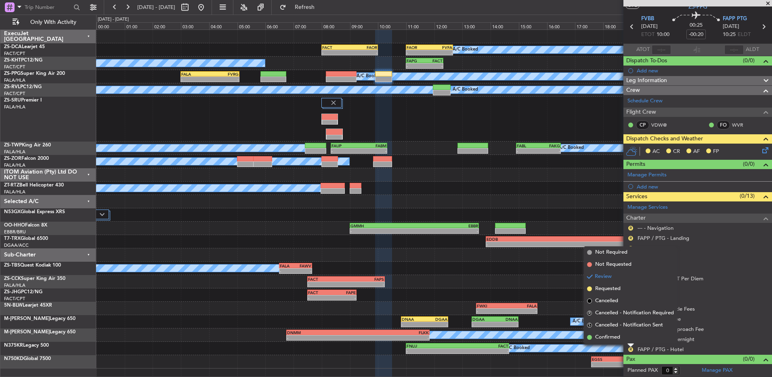
drag, startPoint x: 629, startPoint y: 337, endPoint x: 623, endPoint y: 338, distance: 5.3
click at [629, 338] on div "Review" at bounding box center [631, 335] width 18 height 10
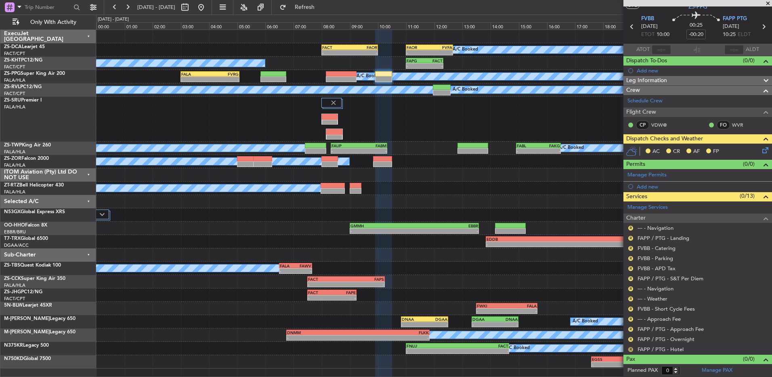
click at [631, 346] on mat-tooltip-component "Review" at bounding box center [630, 335] width 29 height 21
click at [632, 350] on button "R" at bounding box center [631, 349] width 5 height 5
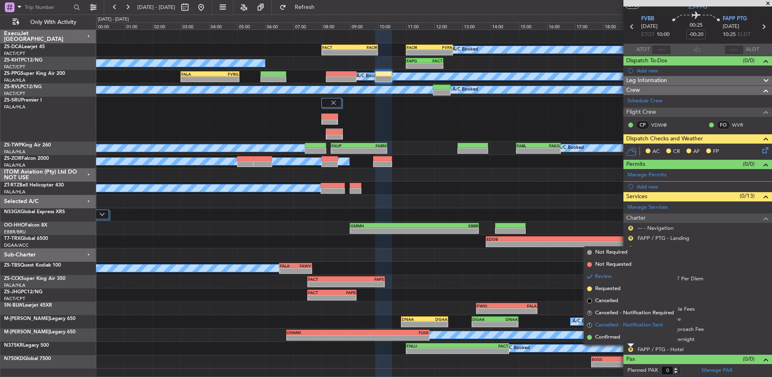
click at [596, 328] on span "Cancelled - Notification Sent" at bounding box center [629, 325] width 68 height 8
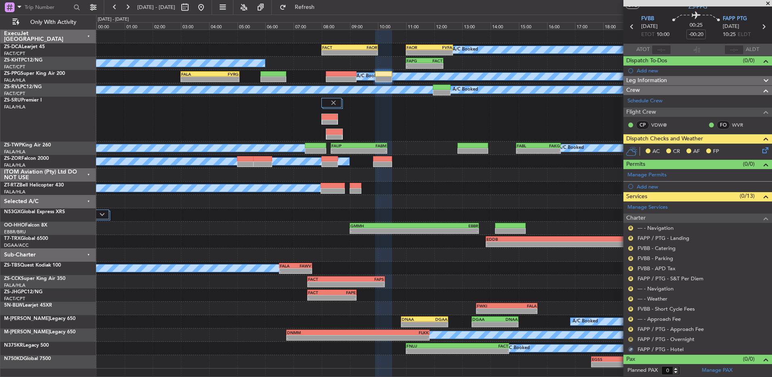
click at [631, 341] on mat-tooltip-component "Review" at bounding box center [630, 351] width 29 height 21
click at [631, 339] on button "R" at bounding box center [631, 339] width 5 height 5
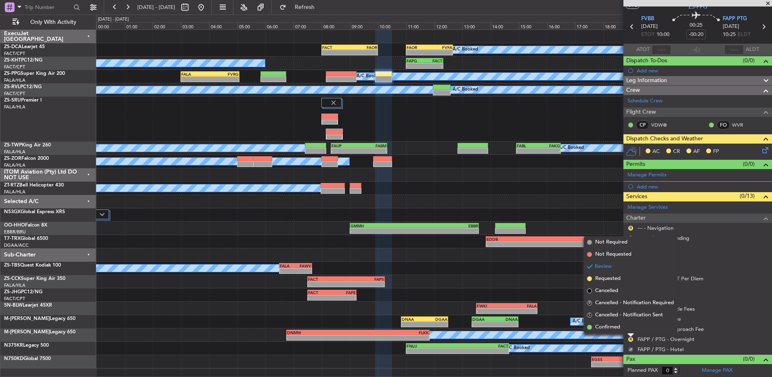
click at [628, 326] on li "Confirmed" at bounding box center [630, 327] width 93 height 12
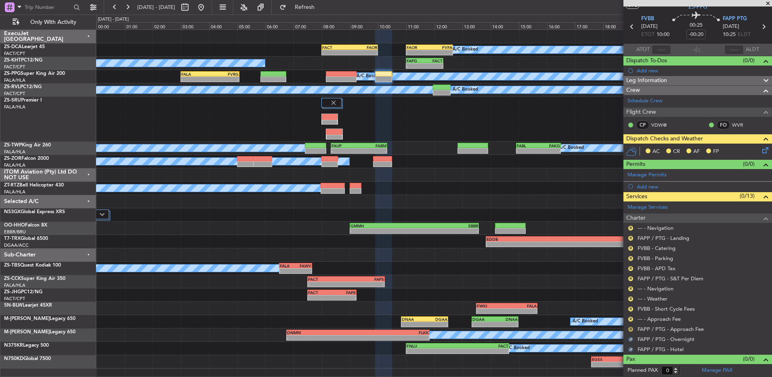
click at [632, 326] on button "R" at bounding box center [631, 328] width 5 height 5
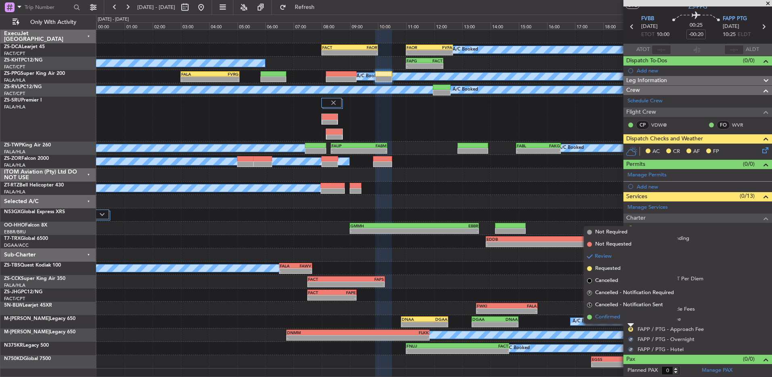
click at [634, 316] on li "Confirmed" at bounding box center [630, 317] width 93 height 12
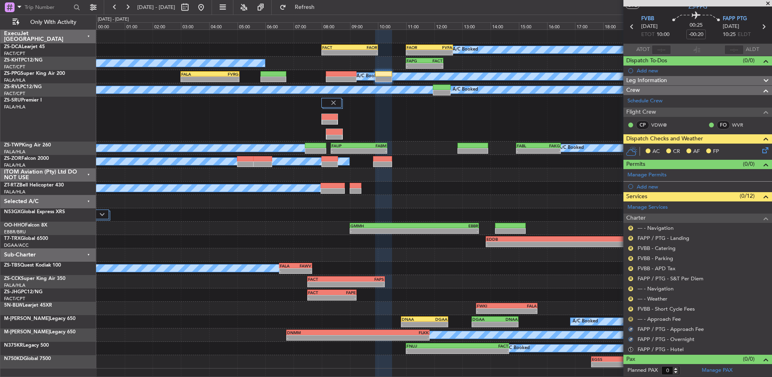
drag, startPoint x: 634, startPoint y: 316, endPoint x: 629, endPoint y: 318, distance: 4.9
click at [632, 318] on nimbus-traffic-light "R" at bounding box center [631, 319] width 6 height 6
click at [629, 318] on button "R" at bounding box center [631, 318] width 5 height 5
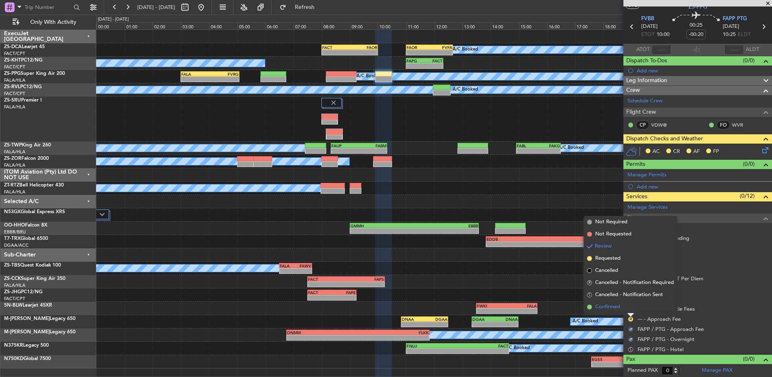
click at [632, 308] on li "Confirmed" at bounding box center [630, 307] width 93 height 12
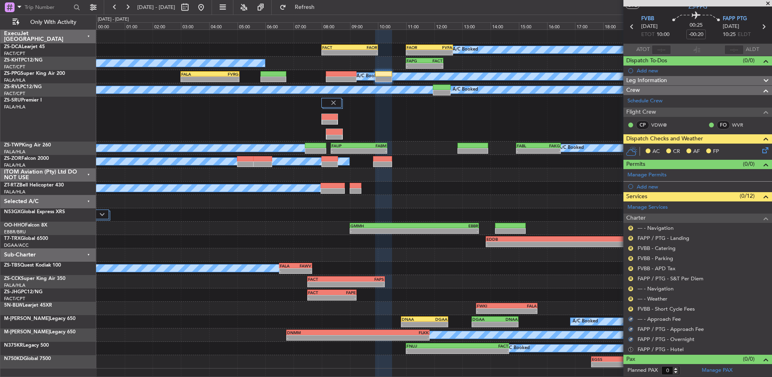
click at [632, 346] on div "S" at bounding box center [631, 349] width 6 height 6
click at [631, 347] on button "S" at bounding box center [631, 349] width 5 height 5
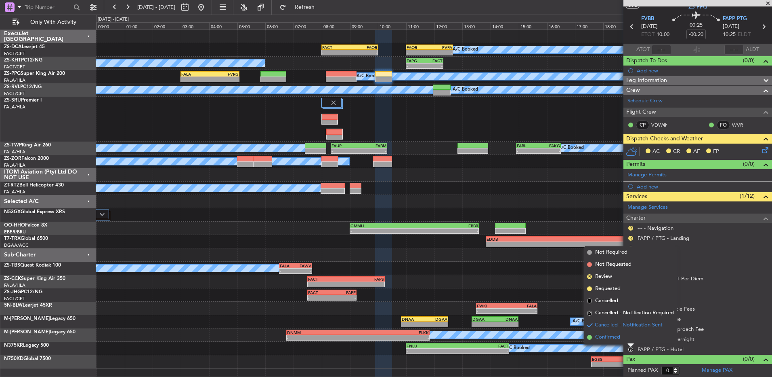
click at [593, 336] on li "Confirmed" at bounding box center [630, 337] width 93 height 12
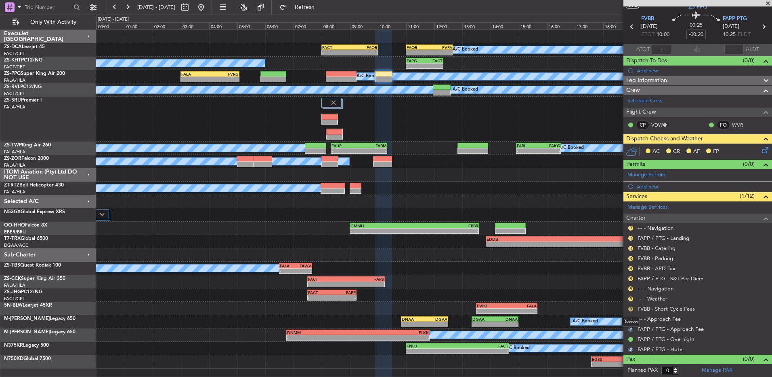
click at [630, 308] on button "R" at bounding box center [631, 308] width 5 height 5
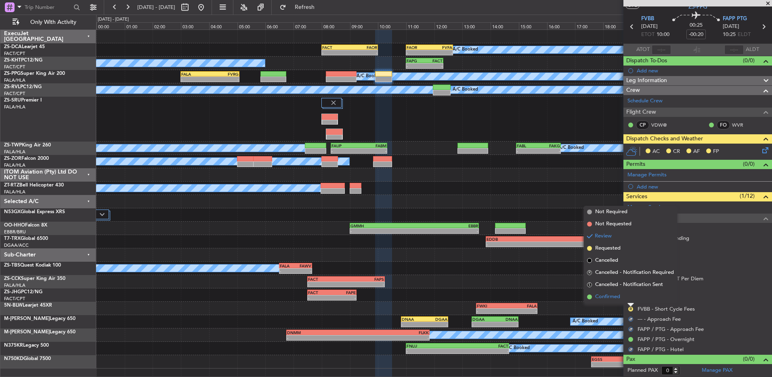
click at [631, 299] on li "Confirmed" at bounding box center [630, 296] width 93 height 12
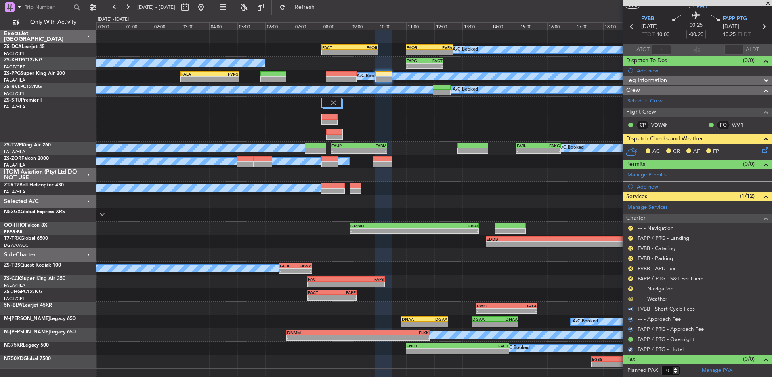
click at [629, 296] on button "R" at bounding box center [631, 298] width 5 height 5
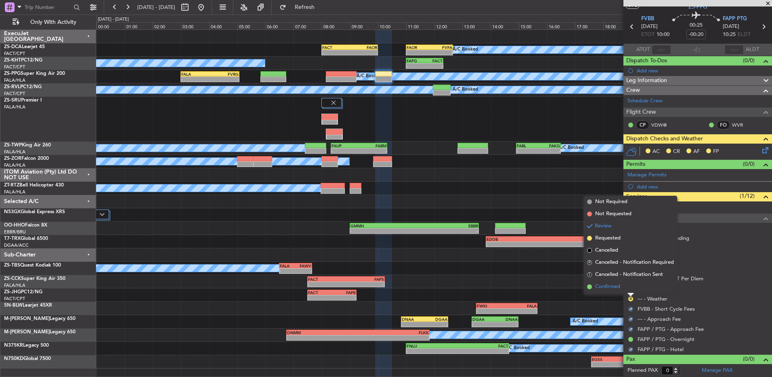
click at [627, 288] on li "Confirmed" at bounding box center [630, 286] width 93 height 12
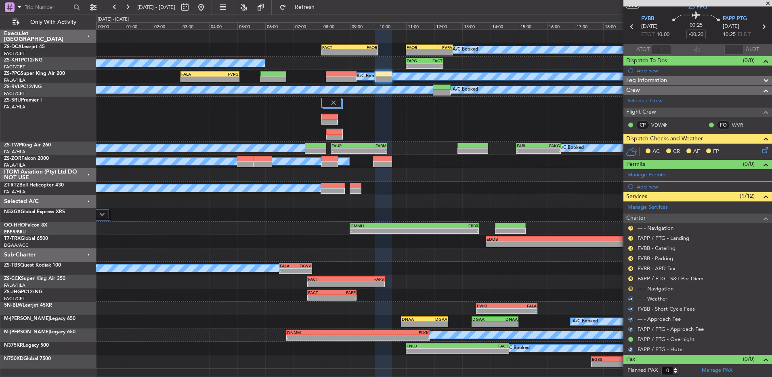
click at [629, 288] on button "R" at bounding box center [631, 288] width 5 height 5
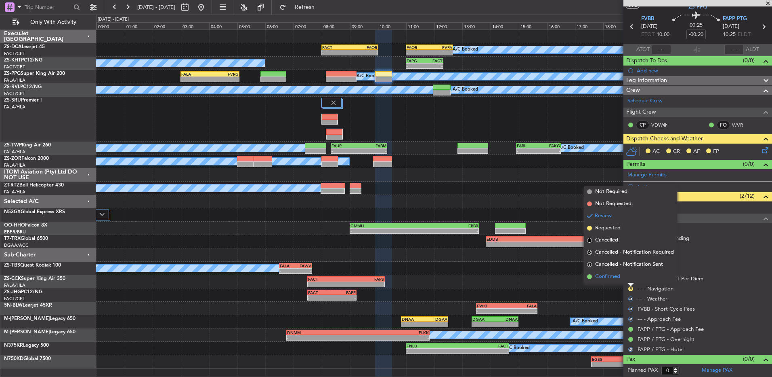
click at [631, 275] on li "Confirmed" at bounding box center [630, 276] width 93 height 12
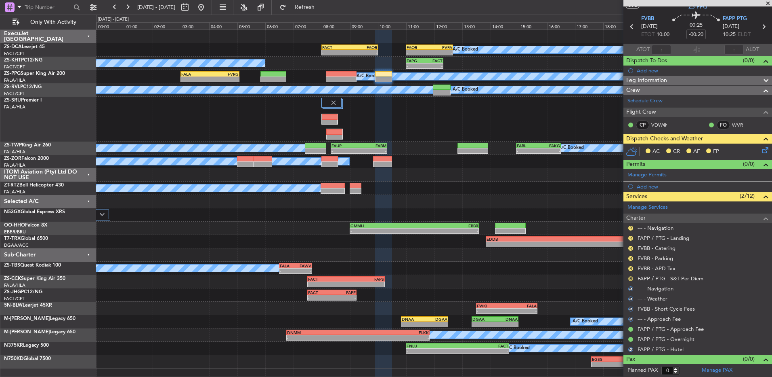
click at [630, 276] on button "R" at bounding box center [631, 278] width 5 height 5
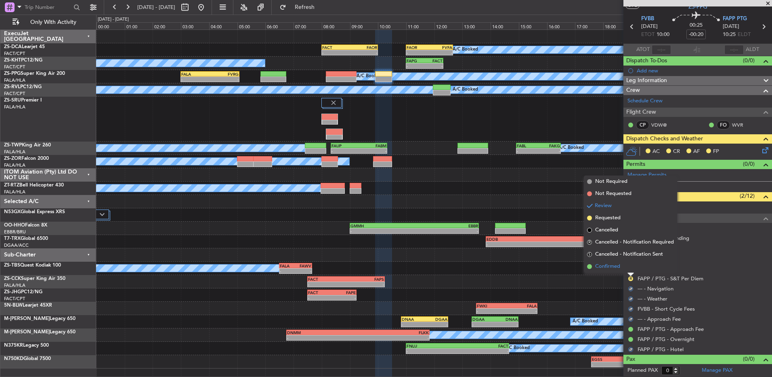
click at [629, 267] on li "Confirmed" at bounding box center [630, 266] width 93 height 12
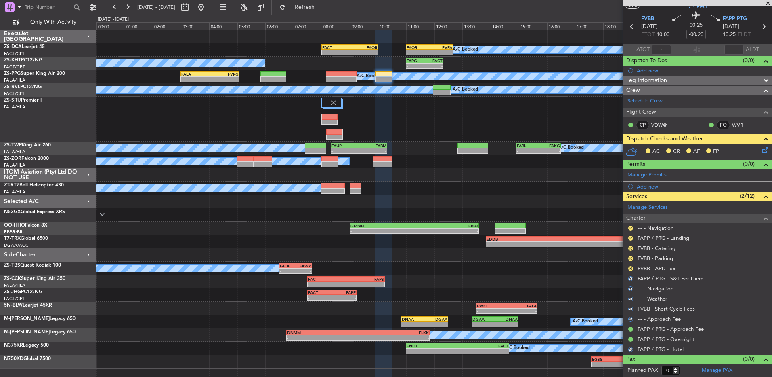
click at [629, 267] on button "R" at bounding box center [631, 268] width 5 height 5
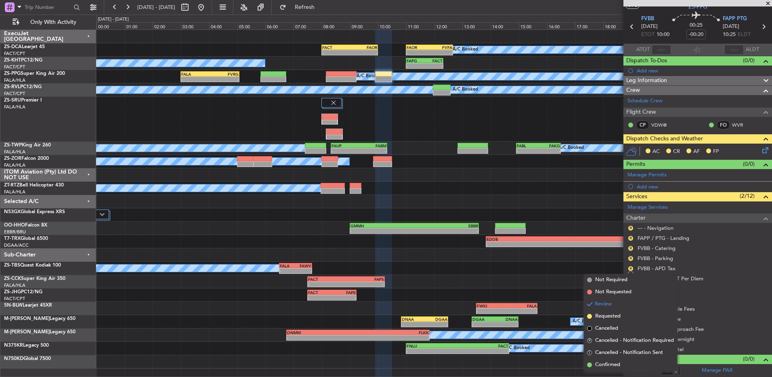
drag, startPoint x: 616, startPoint y: 364, endPoint x: 621, endPoint y: 343, distance: 21.3
click at [616, 362] on span "Confirmed" at bounding box center [607, 364] width 25 height 8
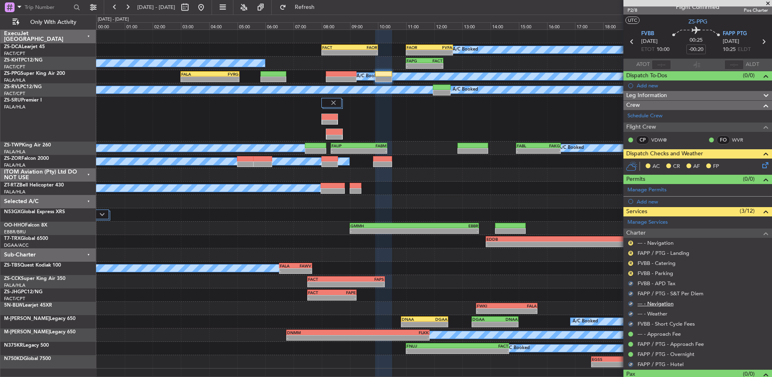
scroll to position [0, 0]
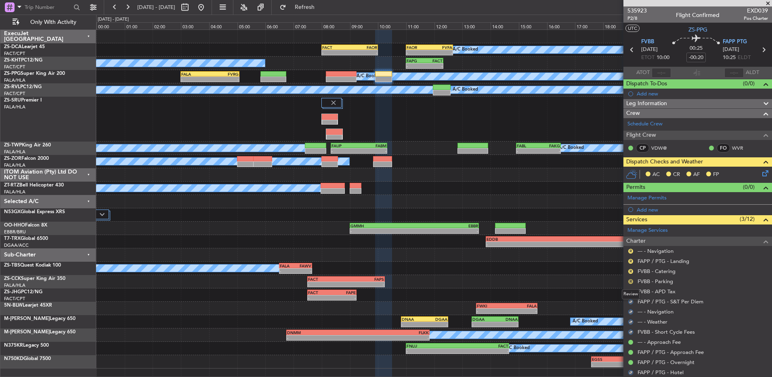
click at [631, 280] on button "R" at bounding box center [631, 281] width 5 height 5
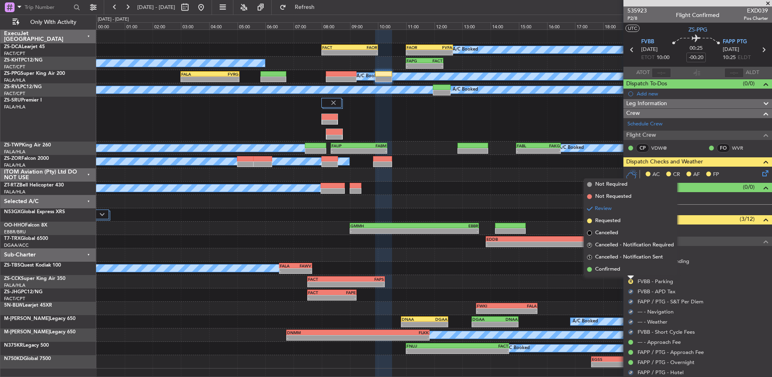
click at [629, 266] on li "Confirmed" at bounding box center [630, 269] width 93 height 12
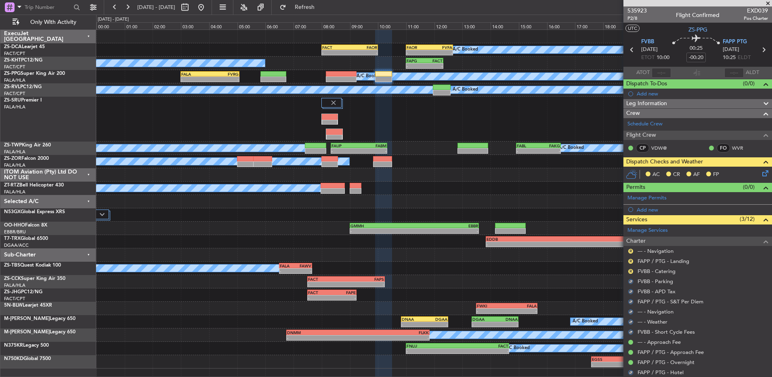
click at [627, 272] on div "R FVBB - Catering" at bounding box center [698, 271] width 149 height 10
click at [630, 271] on button "R" at bounding box center [631, 271] width 5 height 5
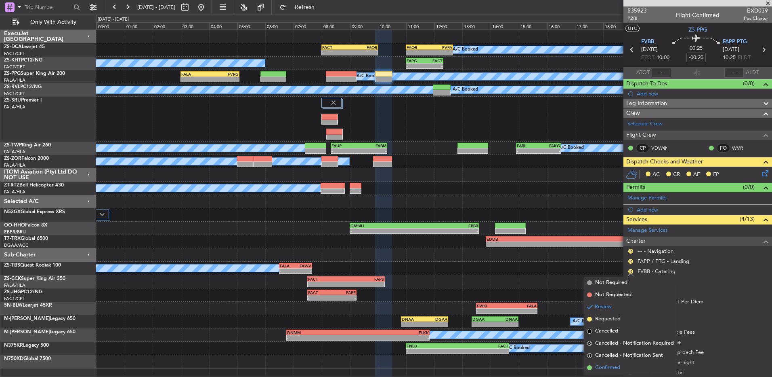
click at [595, 369] on li "Confirmed" at bounding box center [630, 367] width 93 height 12
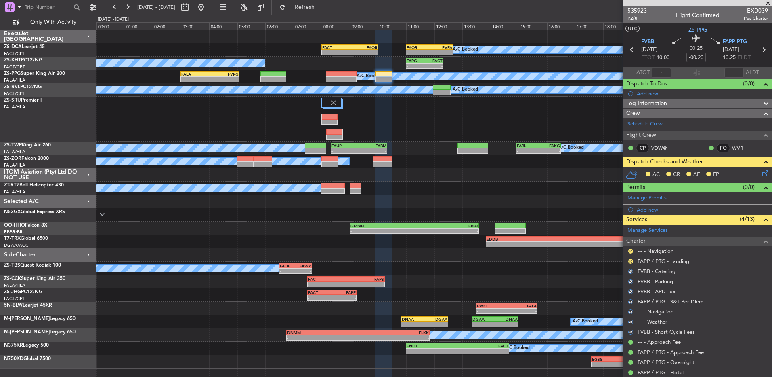
click at [631, 263] on mat-tooltip-component "Review" at bounding box center [630, 273] width 29 height 21
click at [629, 261] on button "R" at bounding box center [631, 261] width 5 height 5
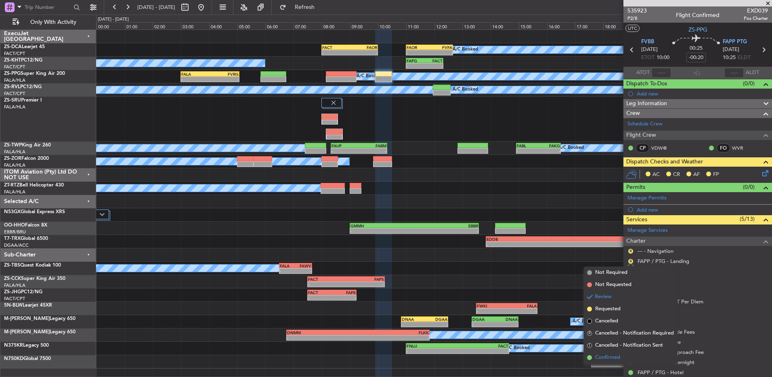
click at [631, 356] on li "Confirmed" at bounding box center [630, 357] width 93 height 12
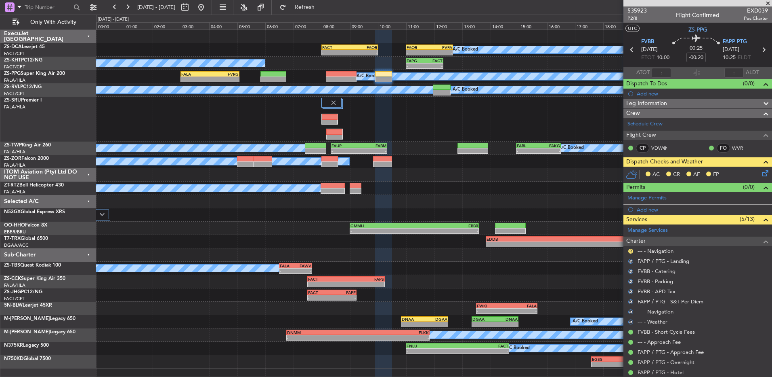
drag, startPoint x: 629, startPoint y: 250, endPoint x: 623, endPoint y: 262, distance: 13.2
click at [630, 250] on button "R" at bounding box center [631, 250] width 5 height 5
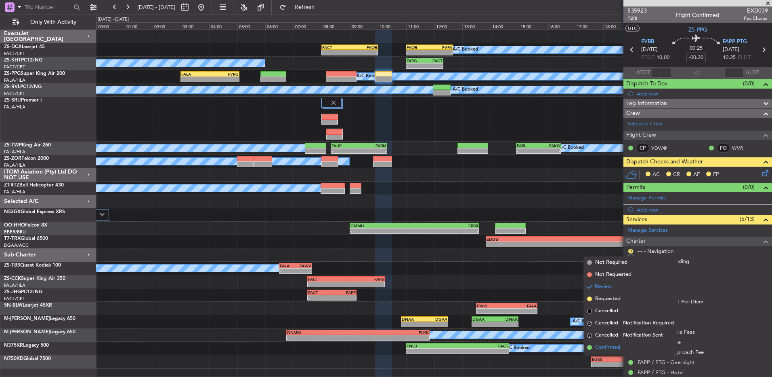
click at [610, 347] on span "Confirmed" at bounding box center [607, 347] width 25 height 8
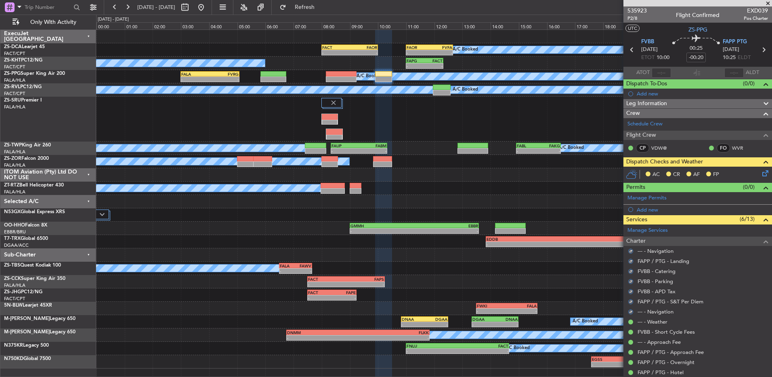
click at [761, 175] on icon at bounding box center [764, 171] width 6 height 6
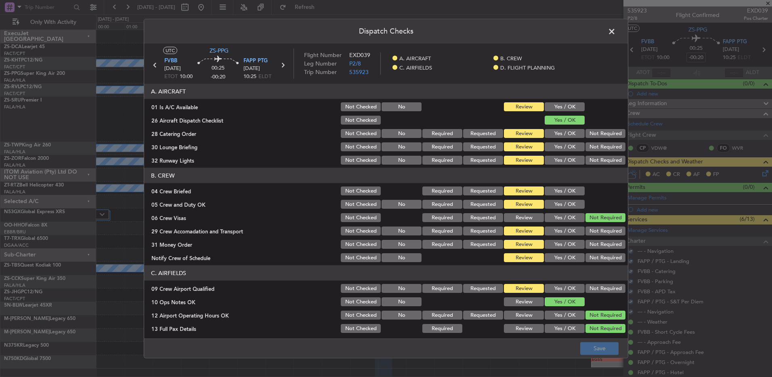
click at [567, 102] on button "Yes / OK" at bounding box center [565, 106] width 40 height 9
click at [592, 135] on button "Not Required" at bounding box center [606, 133] width 40 height 9
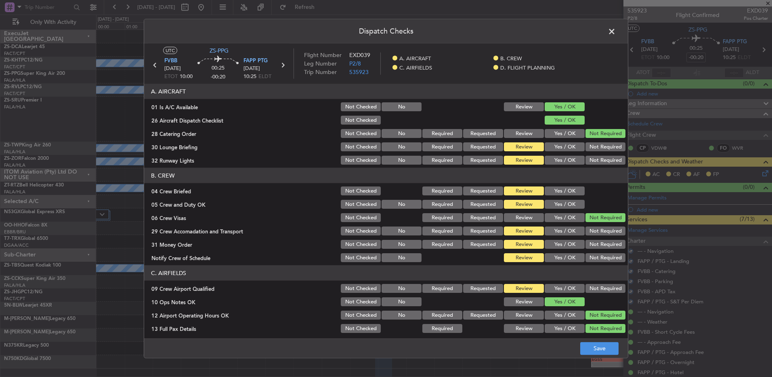
click at [592, 153] on section "A. AIRCRAFT 01 Is A/C Available Not Checked No Review Yes / OK 26 Aircraft Disp…" at bounding box center [386, 125] width 484 height 82
click at [591, 146] on button "Not Required" at bounding box center [606, 146] width 40 height 9
click at [589, 158] on section "A. AIRCRAFT 01 Is A/C Available Not Checked No Review Yes / OK 26 Aircraft Disp…" at bounding box center [386, 125] width 484 height 82
click at [589, 158] on button "Not Required" at bounding box center [606, 160] width 40 height 9
drag, startPoint x: 565, startPoint y: 190, endPoint x: 564, endPoint y: 201, distance: 10.5
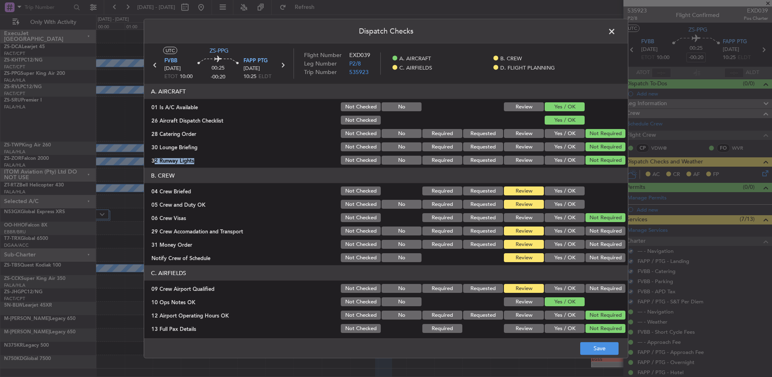
click at [565, 191] on button "Yes / OK" at bounding box center [565, 190] width 40 height 9
click at [562, 204] on button "Yes / OK" at bounding box center [565, 204] width 40 height 9
click at [598, 232] on button "Not Required" at bounding box center [606, 230] width 40 height 9
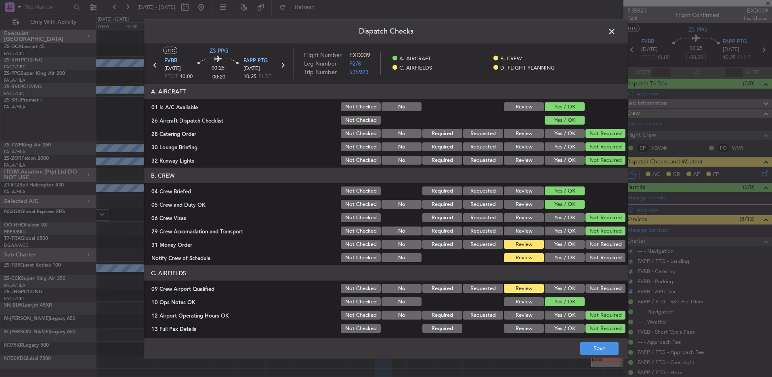
drag, startPoint x: 598, startPoint y: 237, endPoint x: 595, endPoint y: 242, distance: 5.6
click at [598, 239] on section "B. CREW 04 Crew Briefed Not Checked Required Requested Review Yes / OK 05 Crew …" at bounding box center [386, 215] width 484 height 95
click at [595, 243] on button "Not Required" at bounding box center [606, 244] width 40 height 9
drag, startPoint x: 593, startPoint y: 252, endPoint x: 595, endPoint y: 258, distance: 6.0
click at [593, 254] on button "Not Required" at bounding box center [606, 257] width 40 height 9
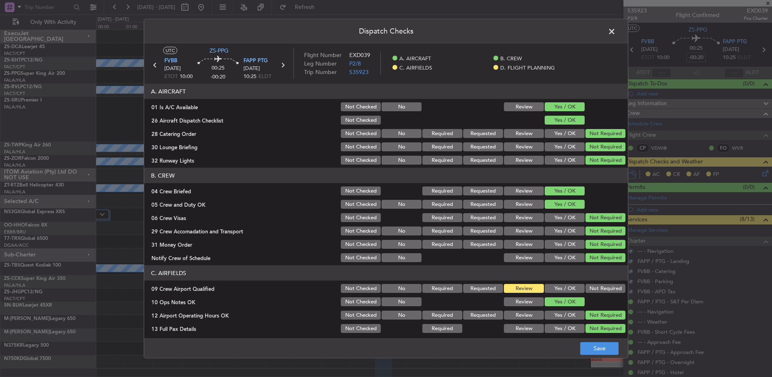
click at [601, 285] on button "Not Required" at bounding box center [606, 288] width 40 height 9
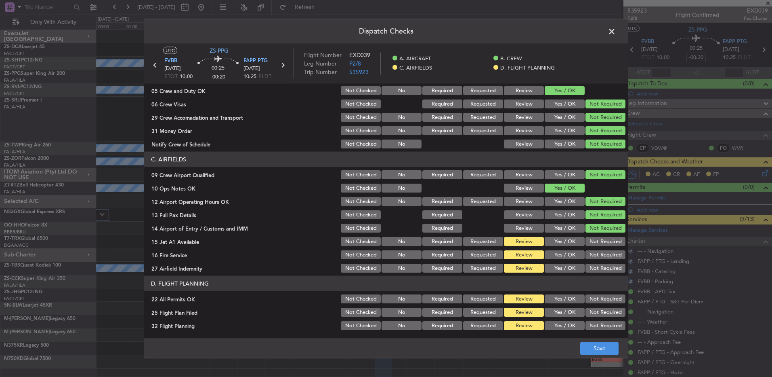
click at [594, 241] on button "Not Required" at bounding box center [606, 241] width 40 height 9
click at [599, 248] on section "C. AIRFIELDS 09 Crew Airport Qualified Not Checked No Required Requested Review…" at bounding box center [386, 212] width 484 height 122
drag, startPoint x: 595, startPoint y: 255, endPoint x: 598, endPoint y: 275, distance: 20.5
click at [595, 255] on button "Not Required" at bounding box center [606, 254] width 40 height 9
click at [598, 275] on article "A. AIRCRAFT 01 Is A/C Available Not Checked No Review Yes / OK 26 Aircraft Disp…" at bounding box center [386, 208] width 484 height 249
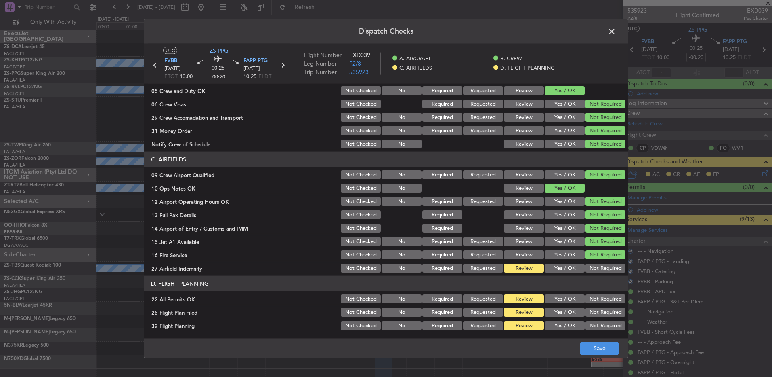
click at [598, 265] on button "Not Required" at bounding box center [606, 267] width 40 height 9
click at [596, 294] on button "Not Required" at bounding box center [606, 298] width 40 height 9
click at [550, 320] on div "Yes / OK" at bounding box center [564, 325] width 41 height 11
drag, startPoint x: 555, startPoint y: 316, endPoint x: 557, endPoint y: 322, distance: 6.4
click at [556, 319] on section "D. FLIGHT PLANNING 22 All Permits OK Not Checked No Required Requested Review Y…" at bounding box center [386, 303] width 484 height 55
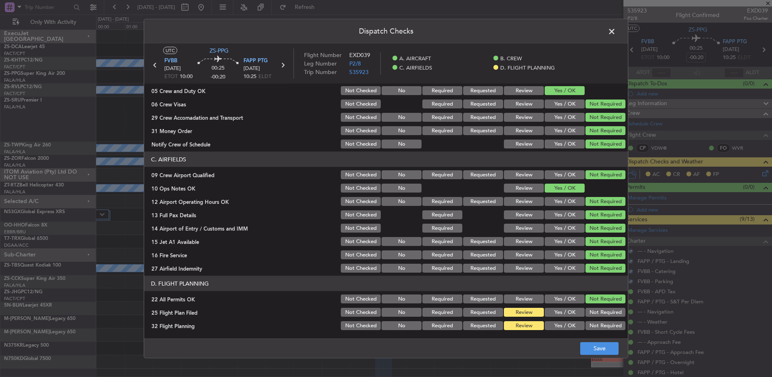
click at [558, 326] on button "Yes / OK" at bounding box center [565, 325] width 40 height 9
click at [561, 311] on button "Yes / OK" at bounding box center [565, 311] width 40 height 9
click at [598, 349] on button "Save" at bounding box center [600, 347] width 38 height 13
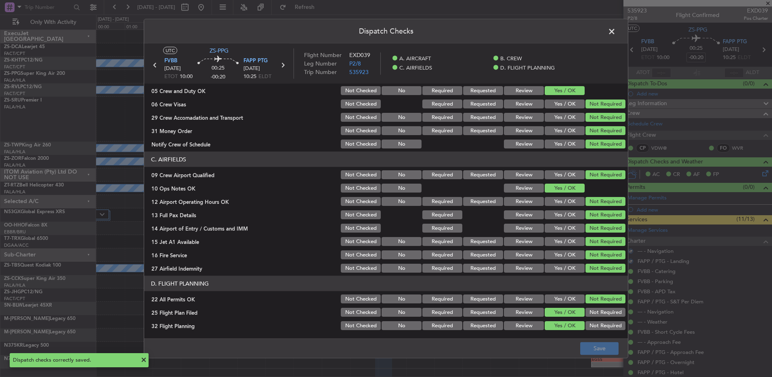
click at [616, 29] on span at bounding box center [616, 33] width 0 height 16
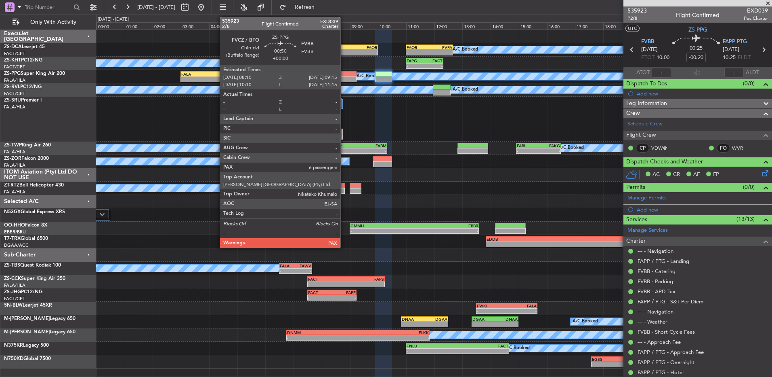
click at [344, 75] on div at bounding box center [341, 74] width 31 height 6
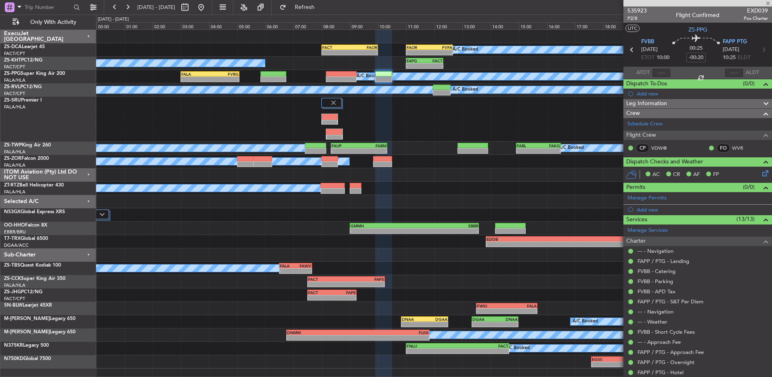
type input "6"
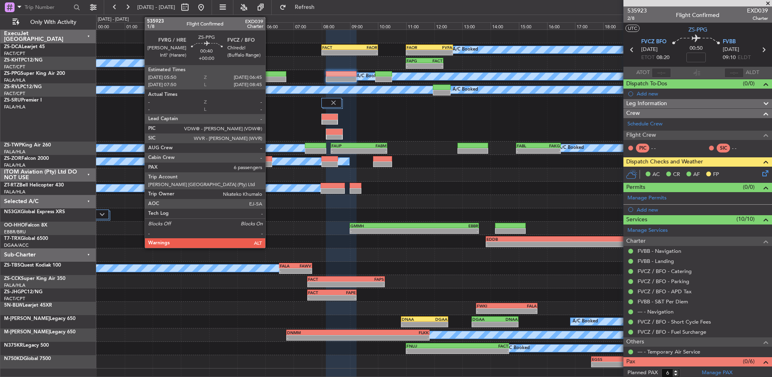
click at [269, 74] on div at bounding box center [274, 74] width 26 height 6
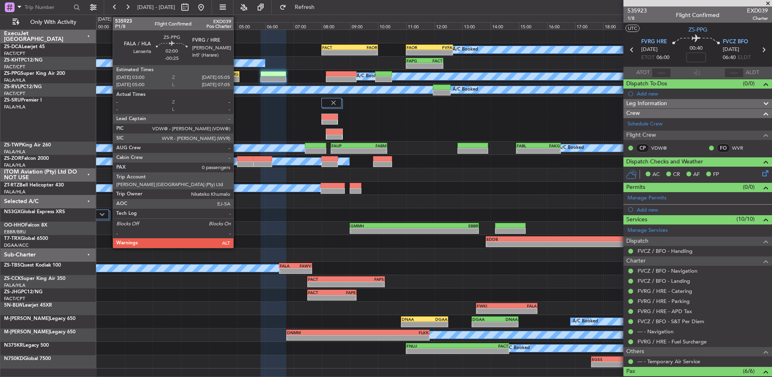
click at [237, 78] on div "-" at bounding box center [224, 79] width 29 height 5
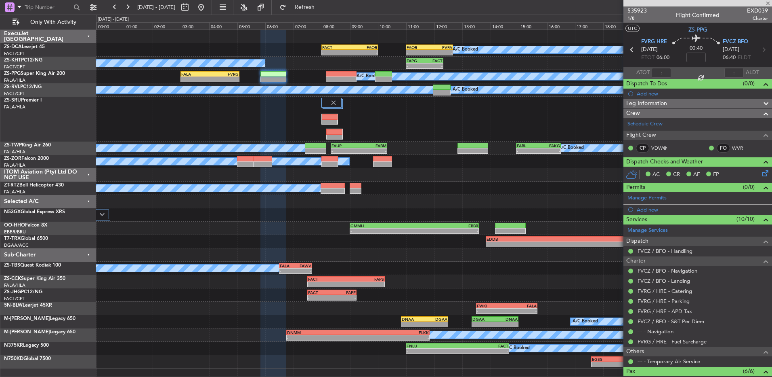
type input "-00:25"
type input "0"
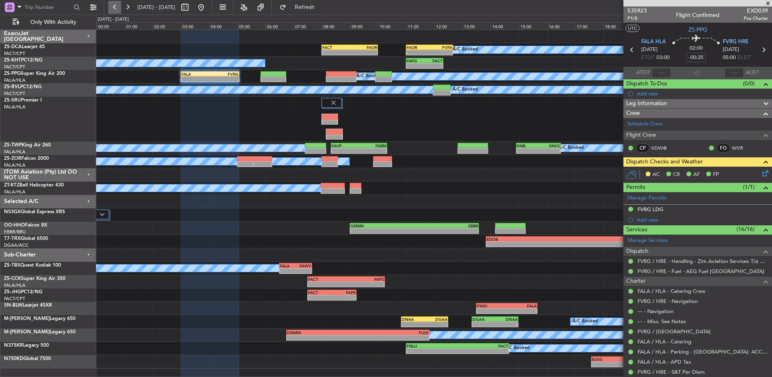
click at [114, 3] on button at bounding box center [114, 7] width 13 height 13
